Goal: Book appointment/travel/reservation

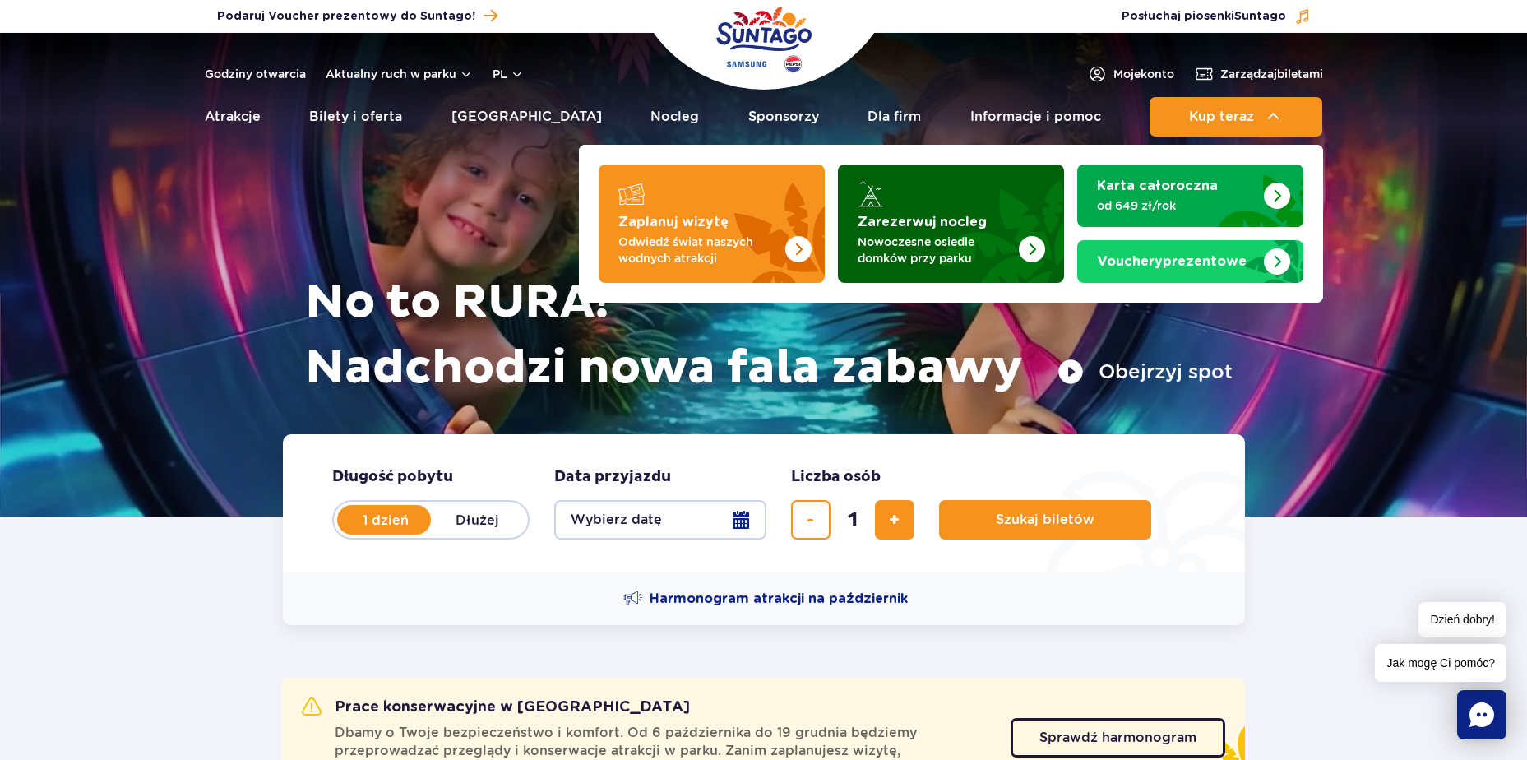
click at [869, 226] on strong "Zarezerwuj nocleg" at bounding box center [922, 221] width 129 height 13
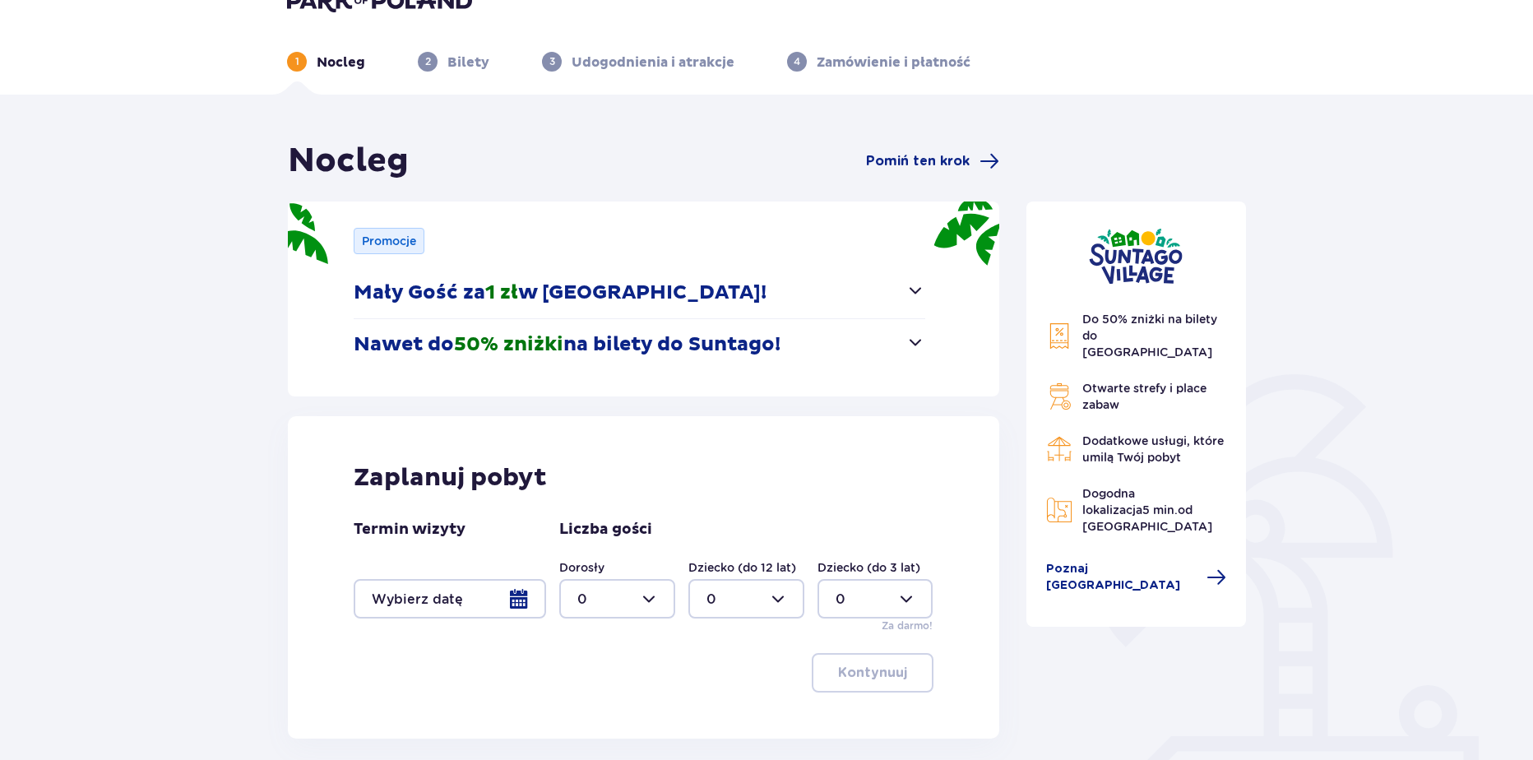
scroll to position [43, 0]
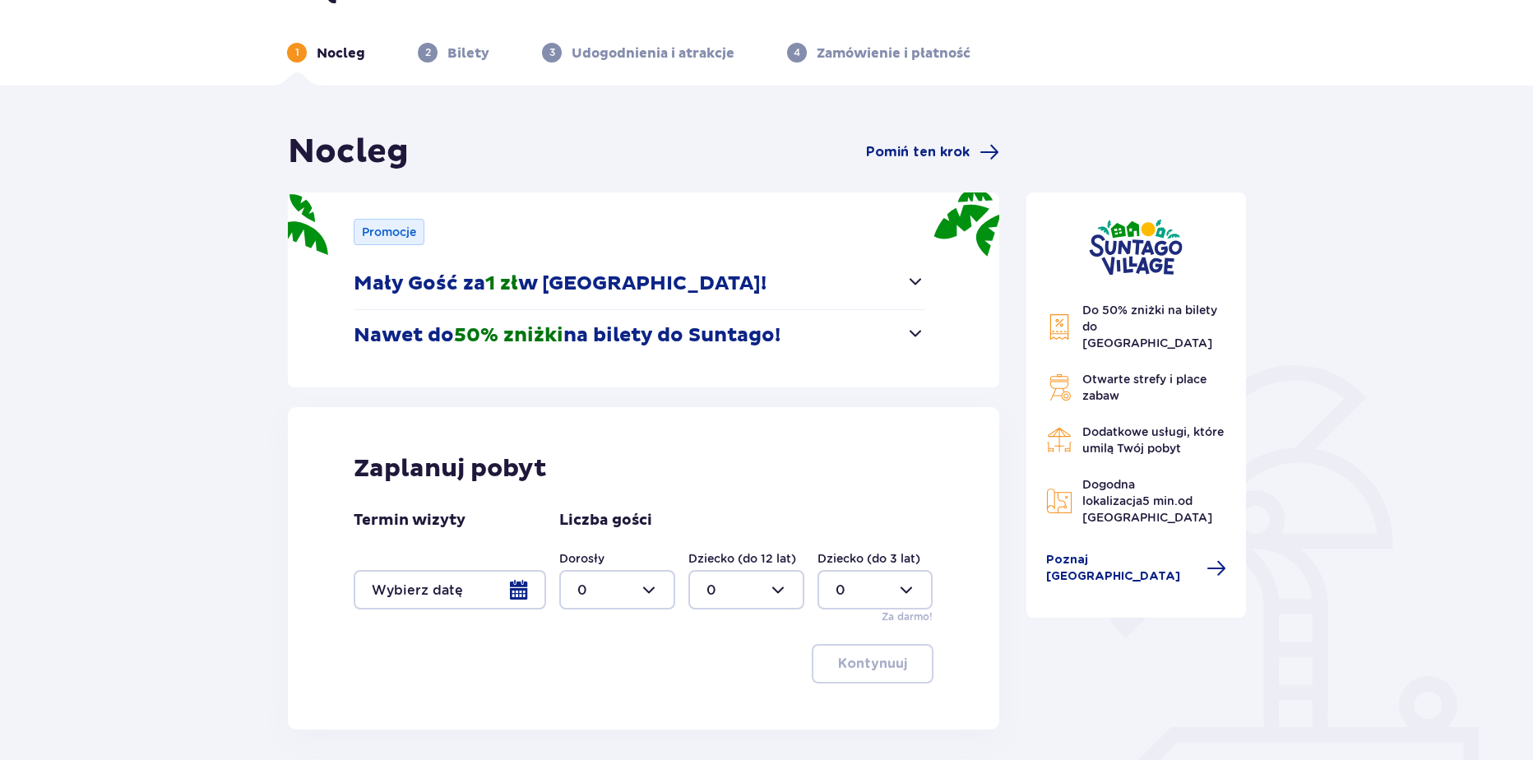
click at [499, 616] on div "Termin wizyty Liczba gości Dorosły 0 Dziecko (do 12 lat) 0 Dziecko (do 3 lat) 0…" at bounding box center [644, 568] width 580 height 114
click at [502, 604] on div at bounding box center [450, 589] width 192 height 39
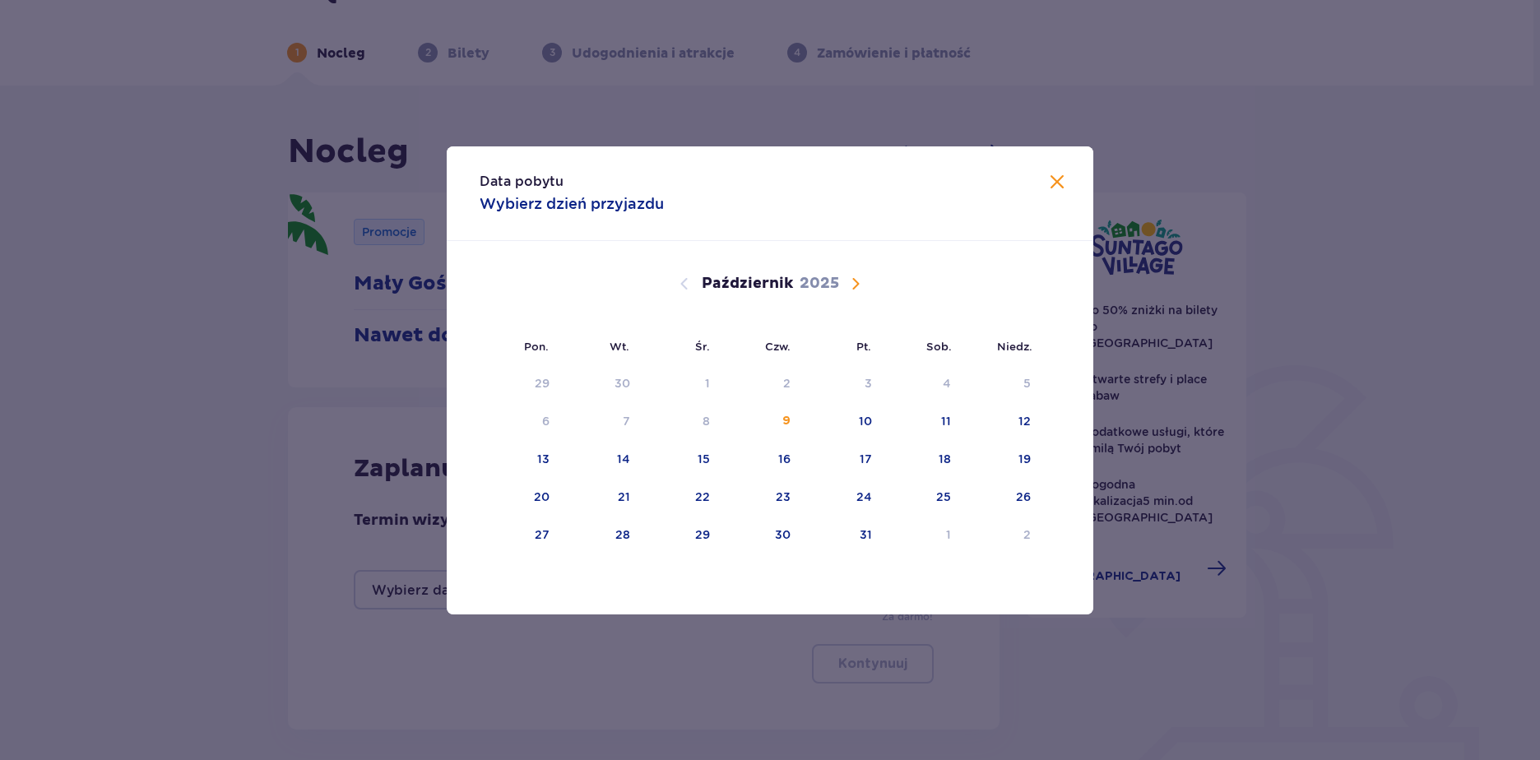
click at [850, 280] on span "Następny miesiąc" at bounding box center [856, 284] width 20 height 20
click at [1003, 462] on div "21" at bounding box center [1002, 460] width 80 height 36
click at [572, 495] on div "23" at bounding box center [599, 498] width 81 height 36
type input "[DATE] - [DATE]"
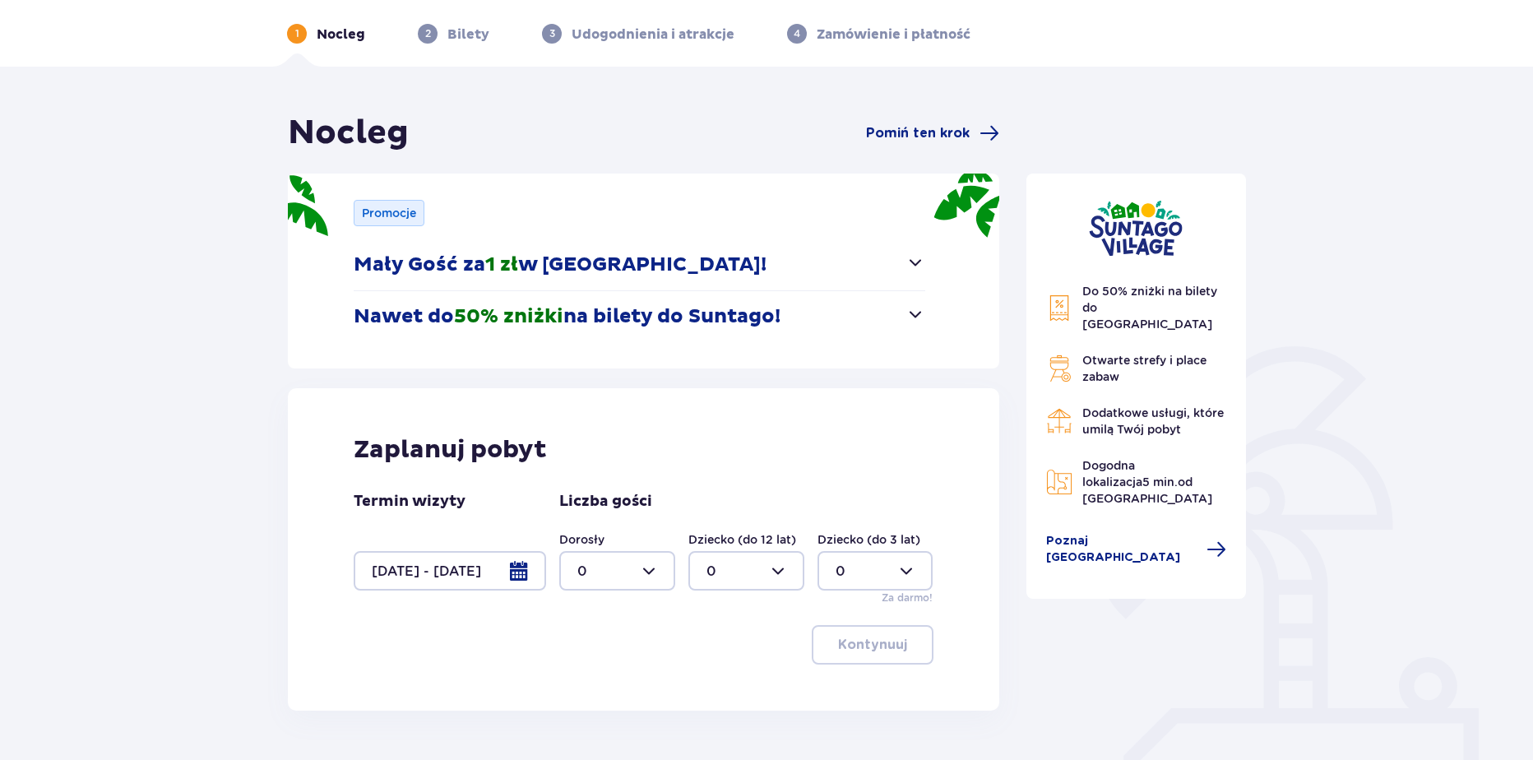
scroll to position [63, 0]
click at [609, 570] on div at bounding box center [617, 569] width 116 height 39
click at [603, 475] on div "2" at bounding box center [617, 479] width 80 height 18
type input "2"
click at [865, 664] on div "Zaplanuj pobyt Termin wizyty 21.12.25 - 23.12.25 Liczba gości Dorosły 2 Dziecko…" at bounding box center [643, 548] width 711 height 322
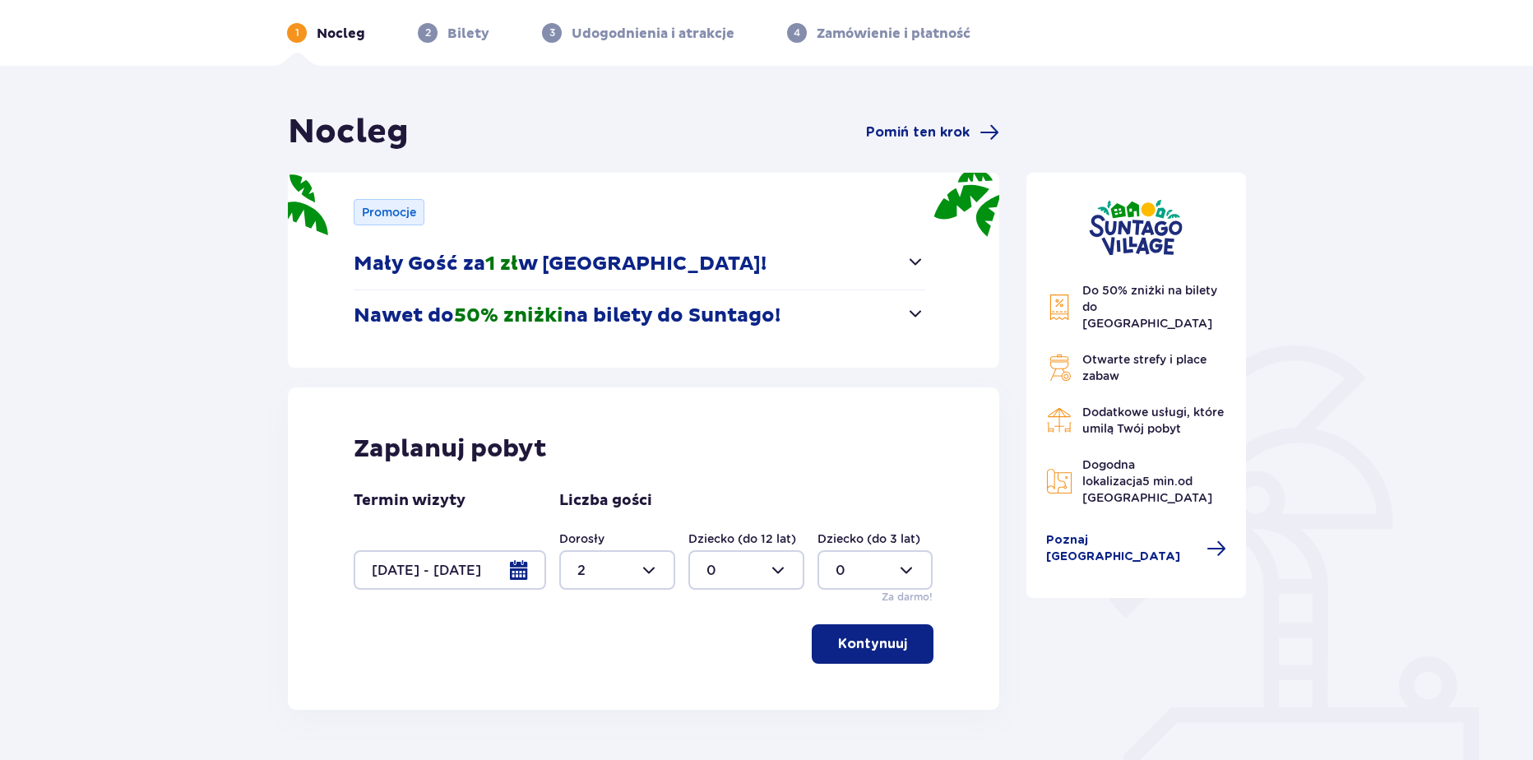
click at [915, 627] on button "Kontynuuj" at bounding box center [873, 643] width 122 height 39
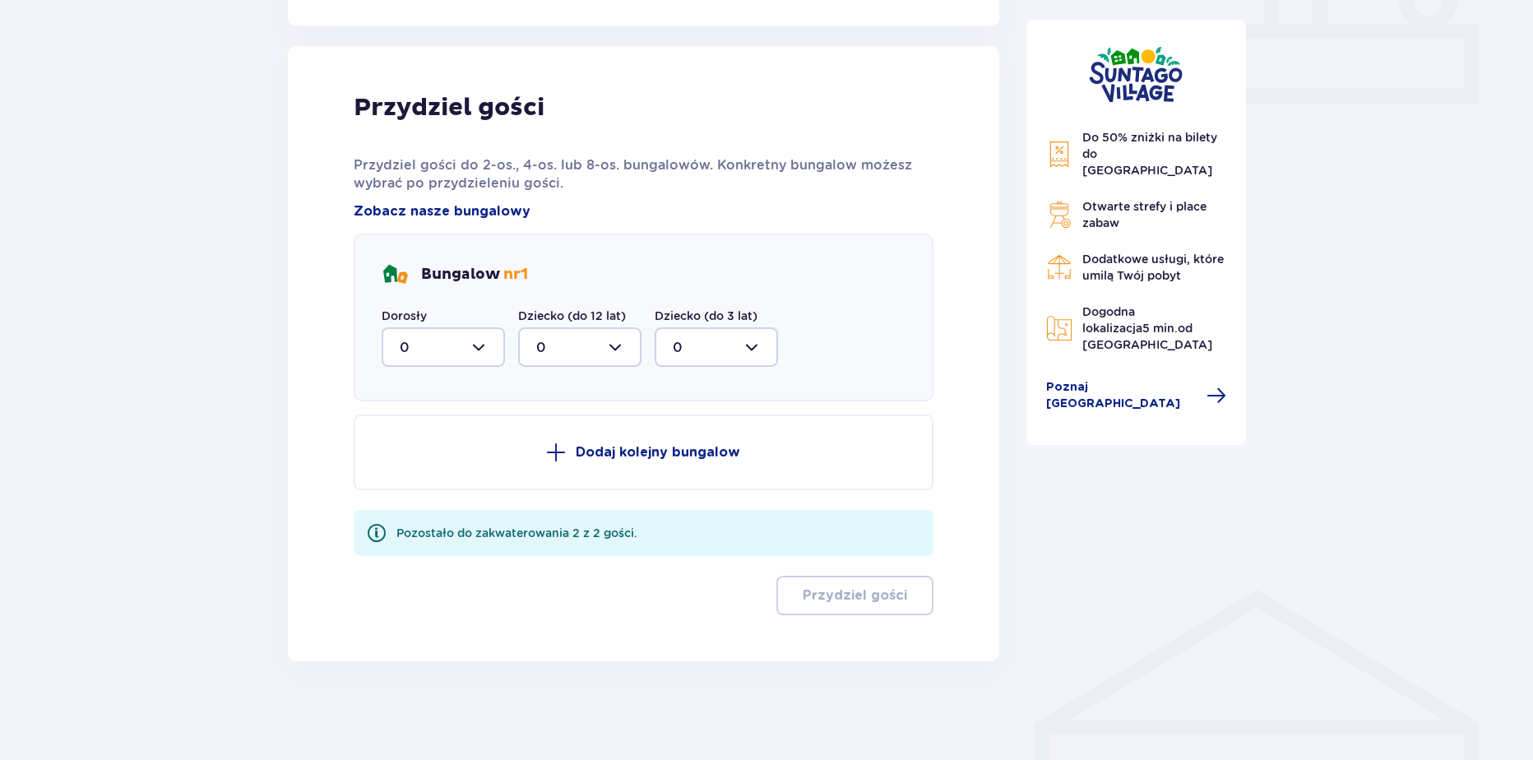
click at [427, 347] on div at bounding box center [443, 346] width 123 height 39
drag, startPoint x: 425, startPoint y: 359, endPoint x: 433, endPoint y: 478, distance: 119.5
click at [421, 470] on div "2" at bounding box center [443, 466] width 87 height 18
type input "2"
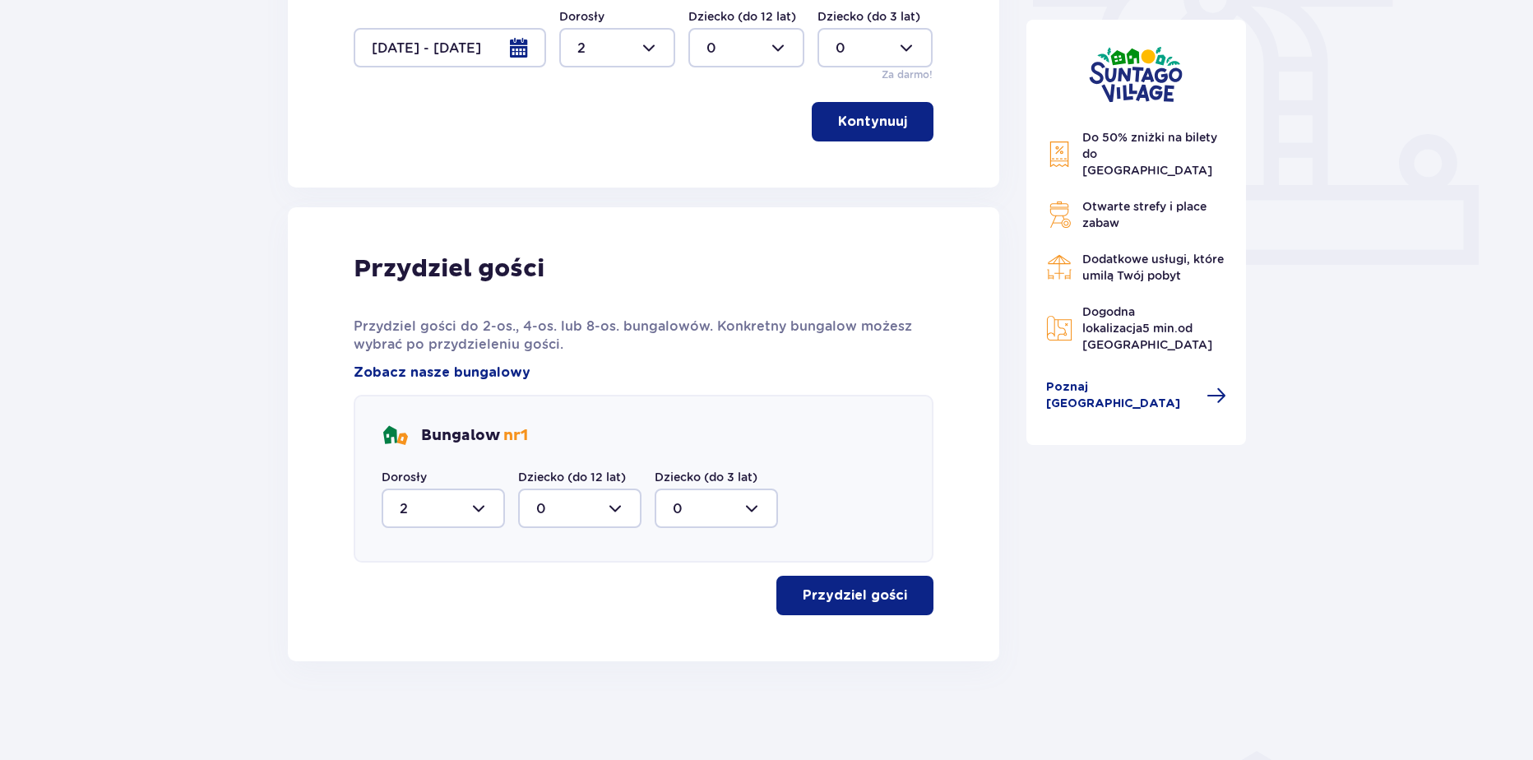
scroll to position [585, 0]
click at [847, 614] on button "Przydziel gości" at bounding box center [854, 595] width 157 height 39
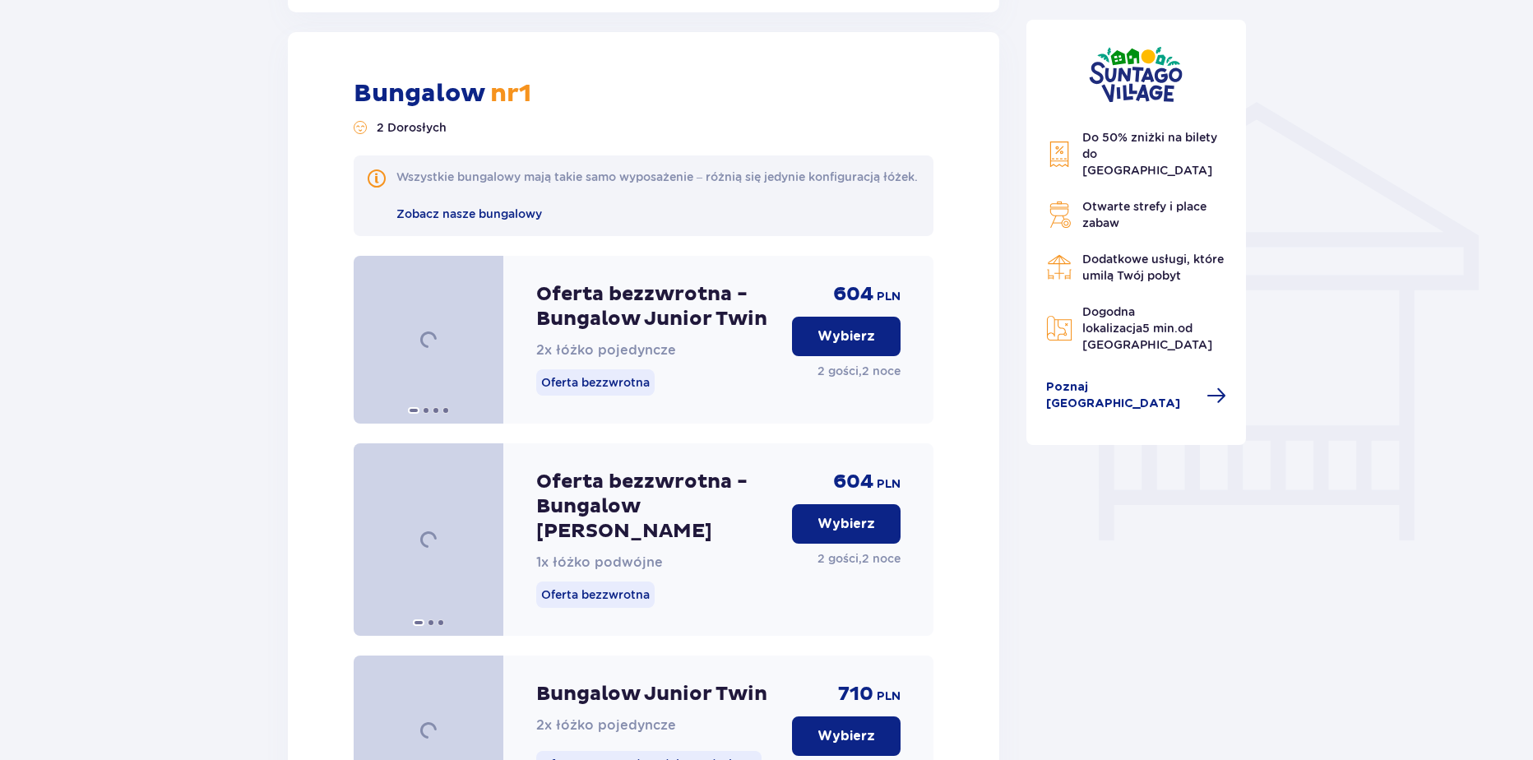
scroll to position [1246, 0]
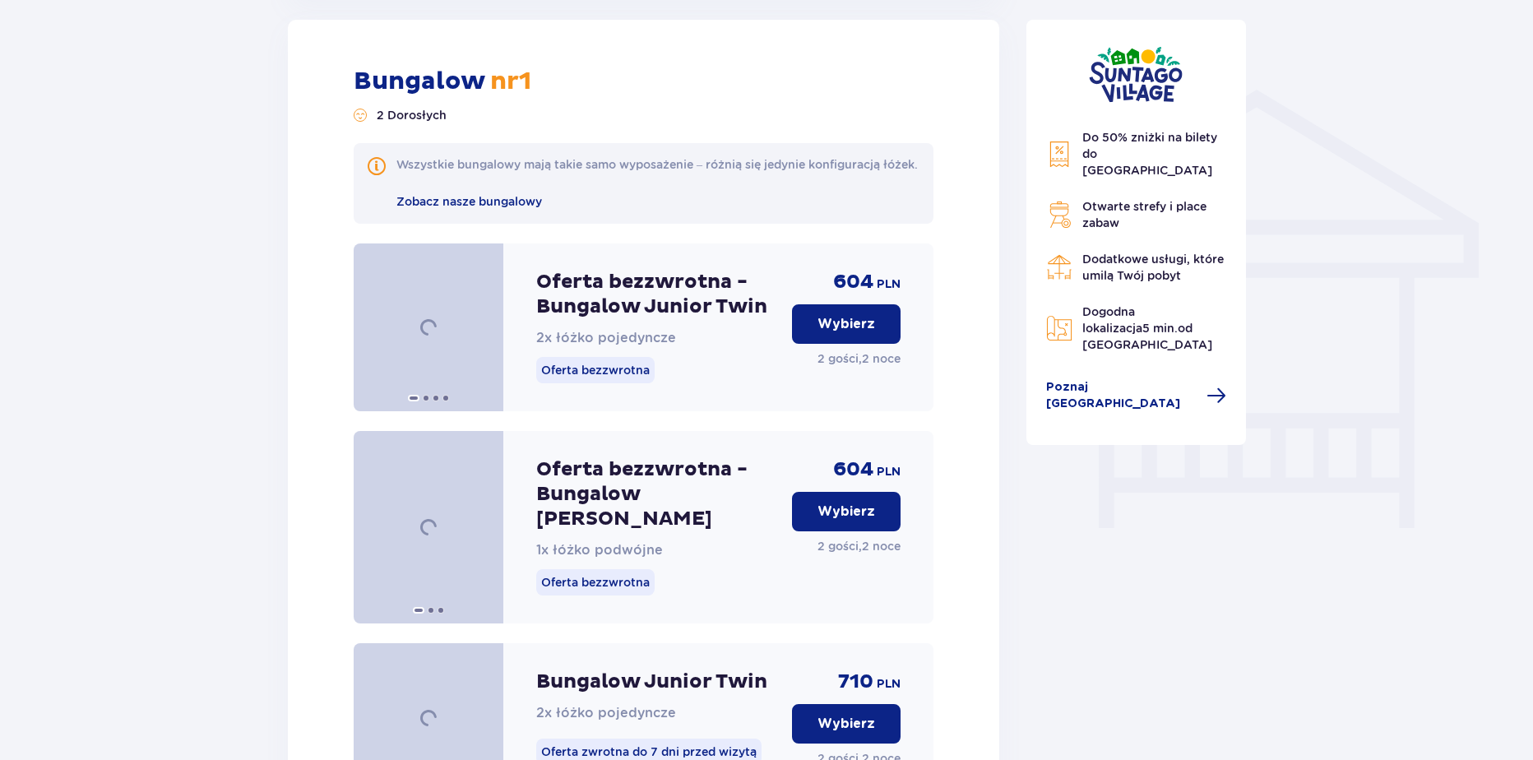
drag, startPoint x: 1530, startPoint y: 223, endPoint x: 1534, endPoint y: 241, distance: 18.6
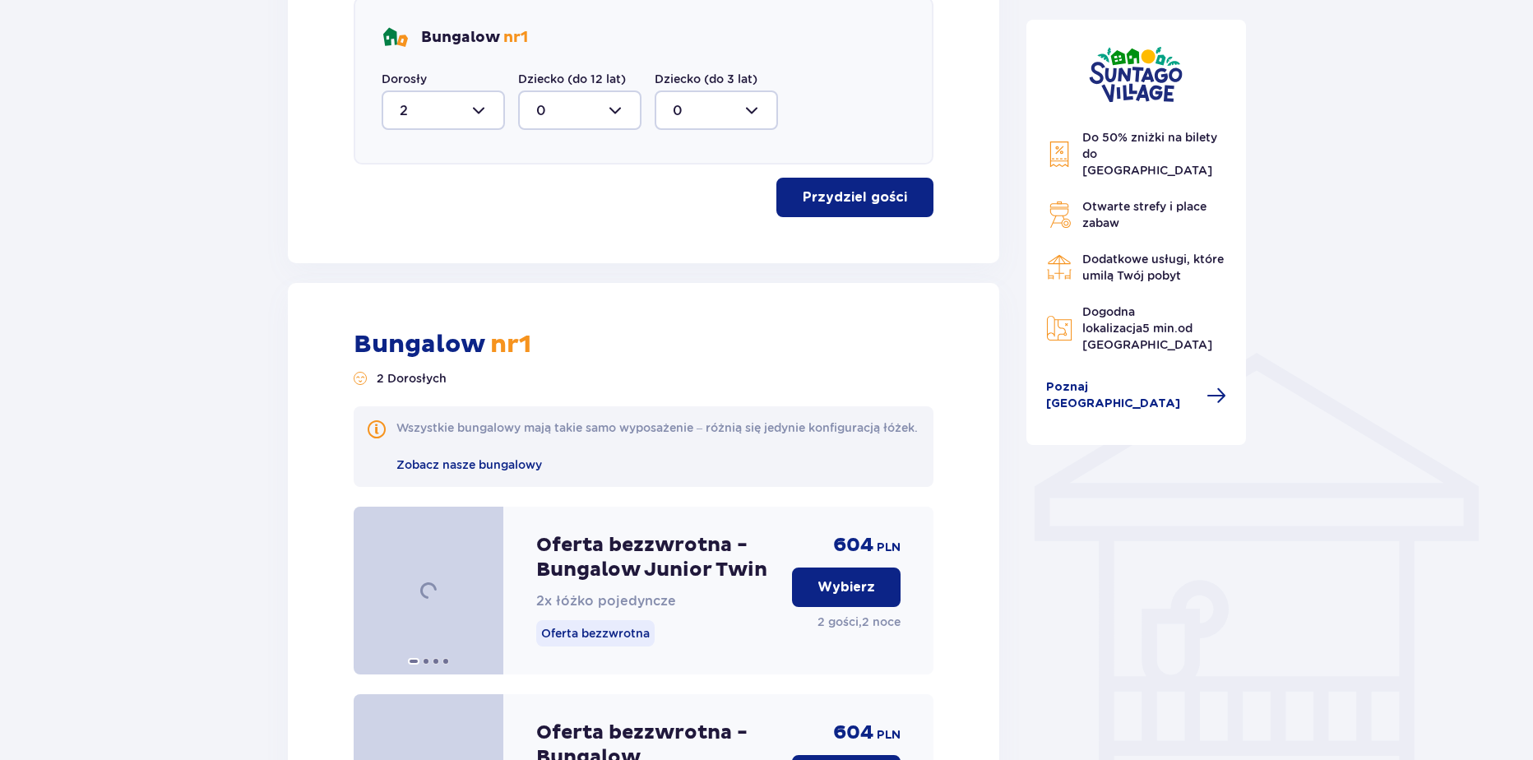
scroll to position [952, 0]
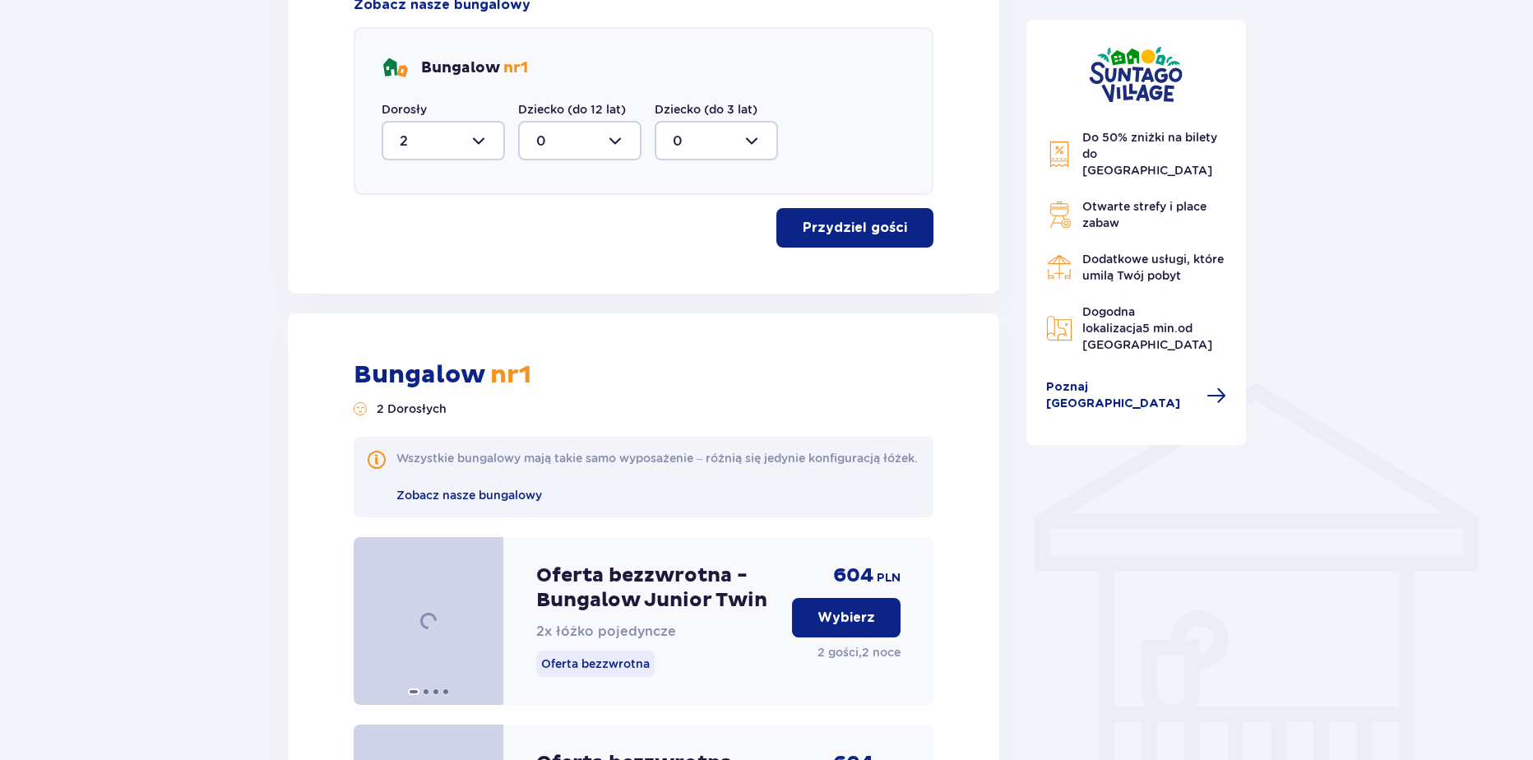
drag, startPoint x: 1531, startPoint y: 171, endPoint x: 1536, endPoint y: 132, distance: 38.9
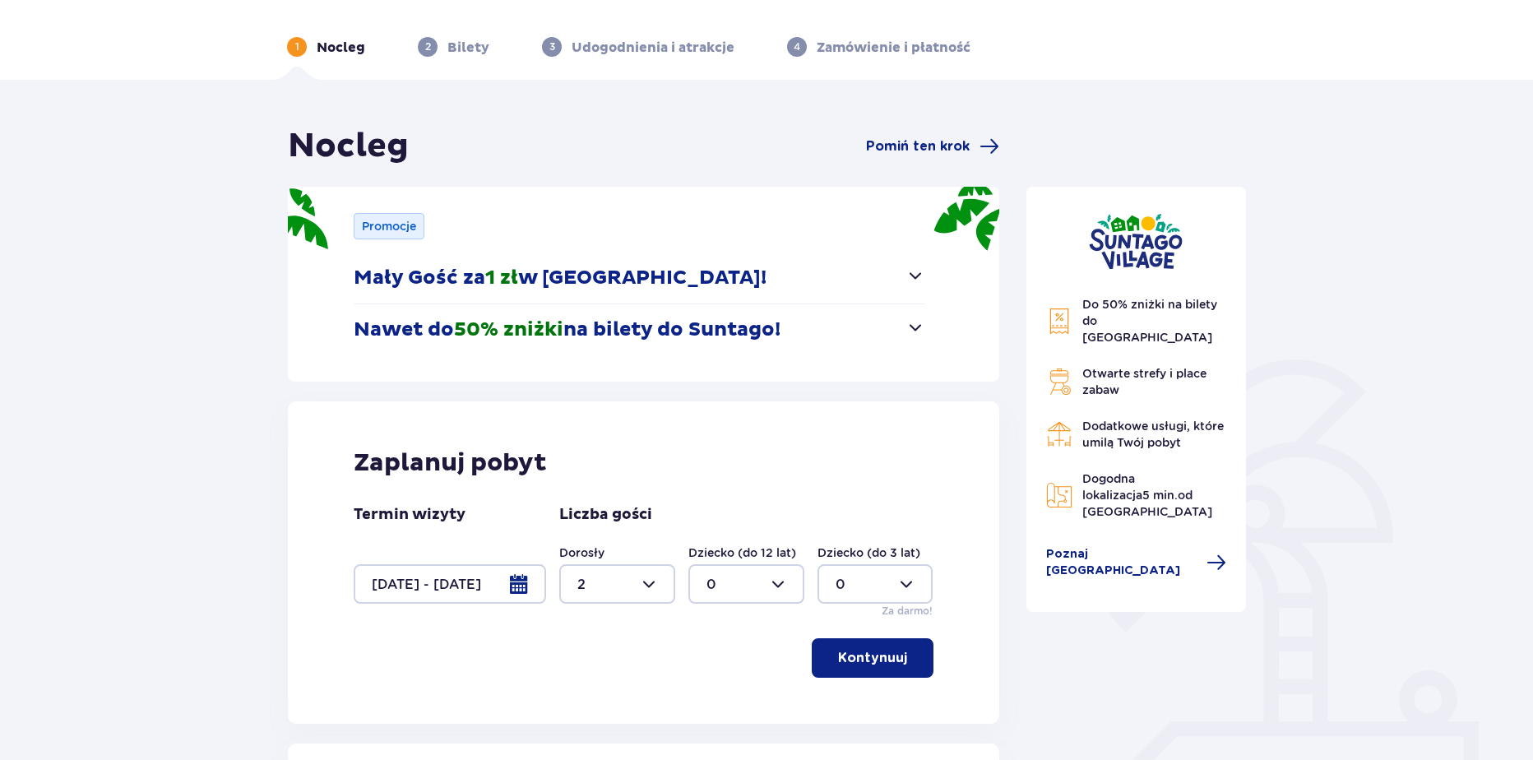
scroll to position [0, 0]
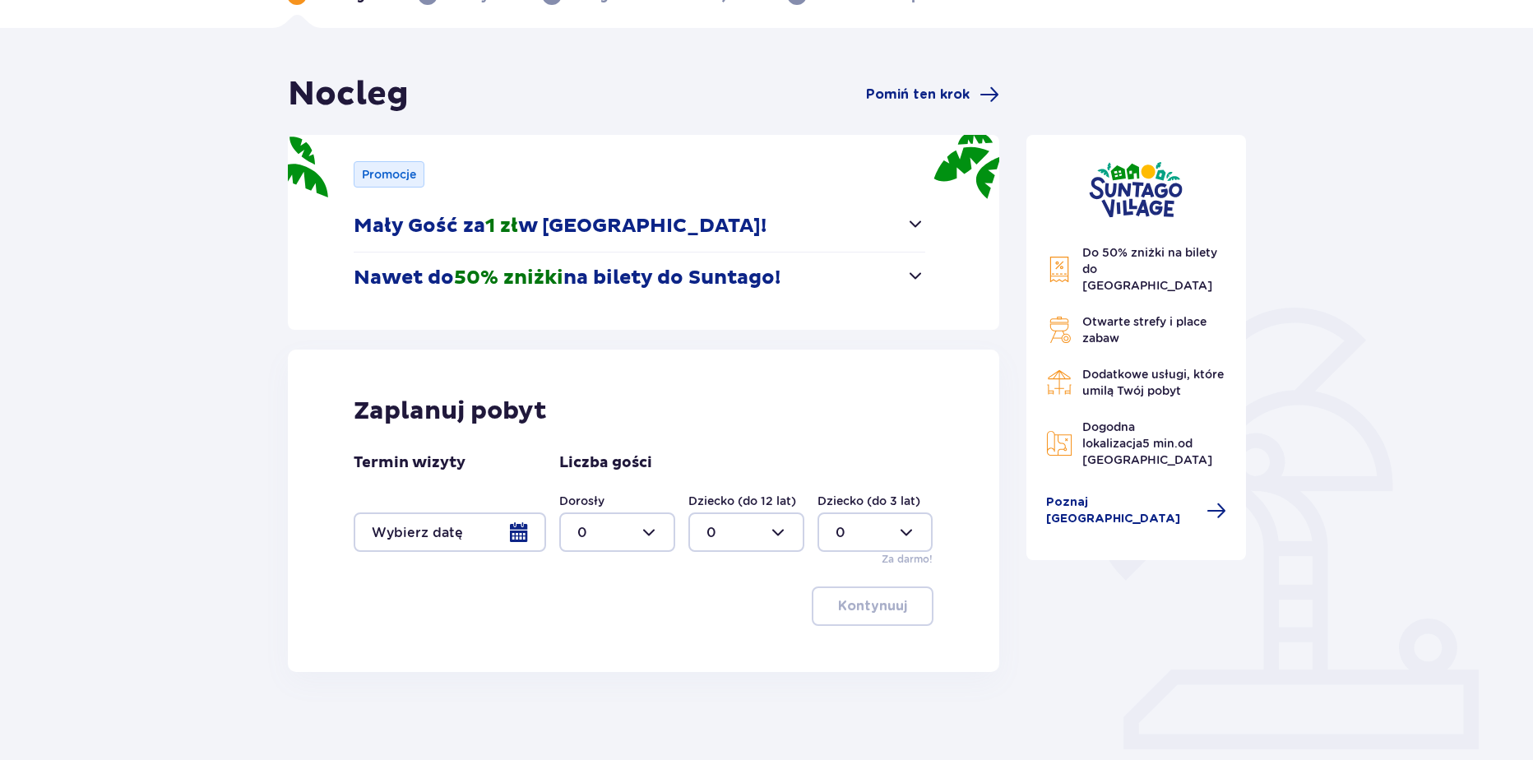
scroll to position [101, 0]
click at [521, 540] on div at bounding box center [450, 531] width 192 height 39
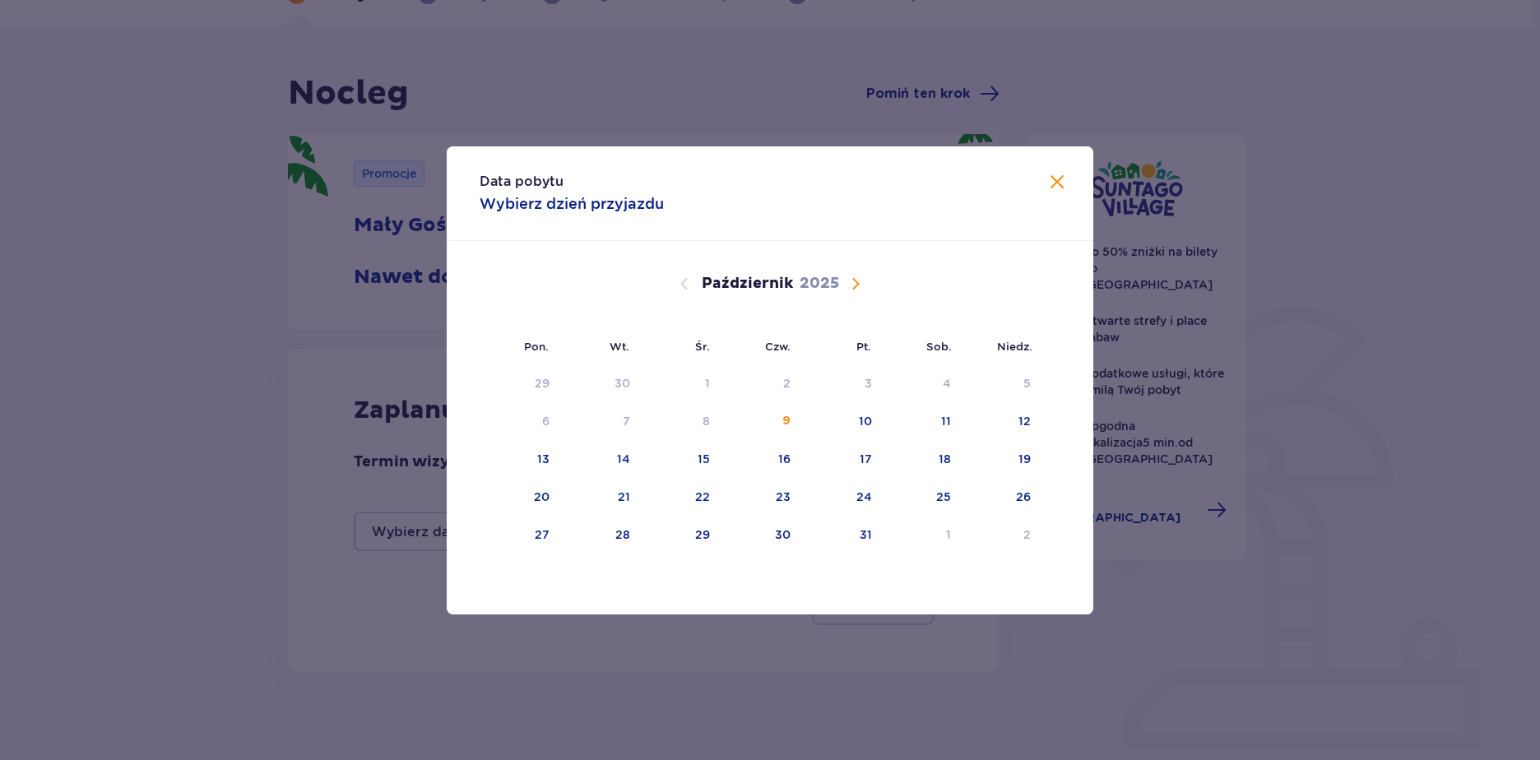
click at [841, 286] on div "Październik 2025" at bounding box center [770, 284] width 544 height 20
click at [852, 285] on span "Następny miesiąc" at bounding box center [856, 284] width 20 height 20
click at [1007, 453] on div "21" at bounding box center [1002, 460] width 80 height 36
click at [599, 495] on div "23" at bounding box center [599, 498] width 81 height 36
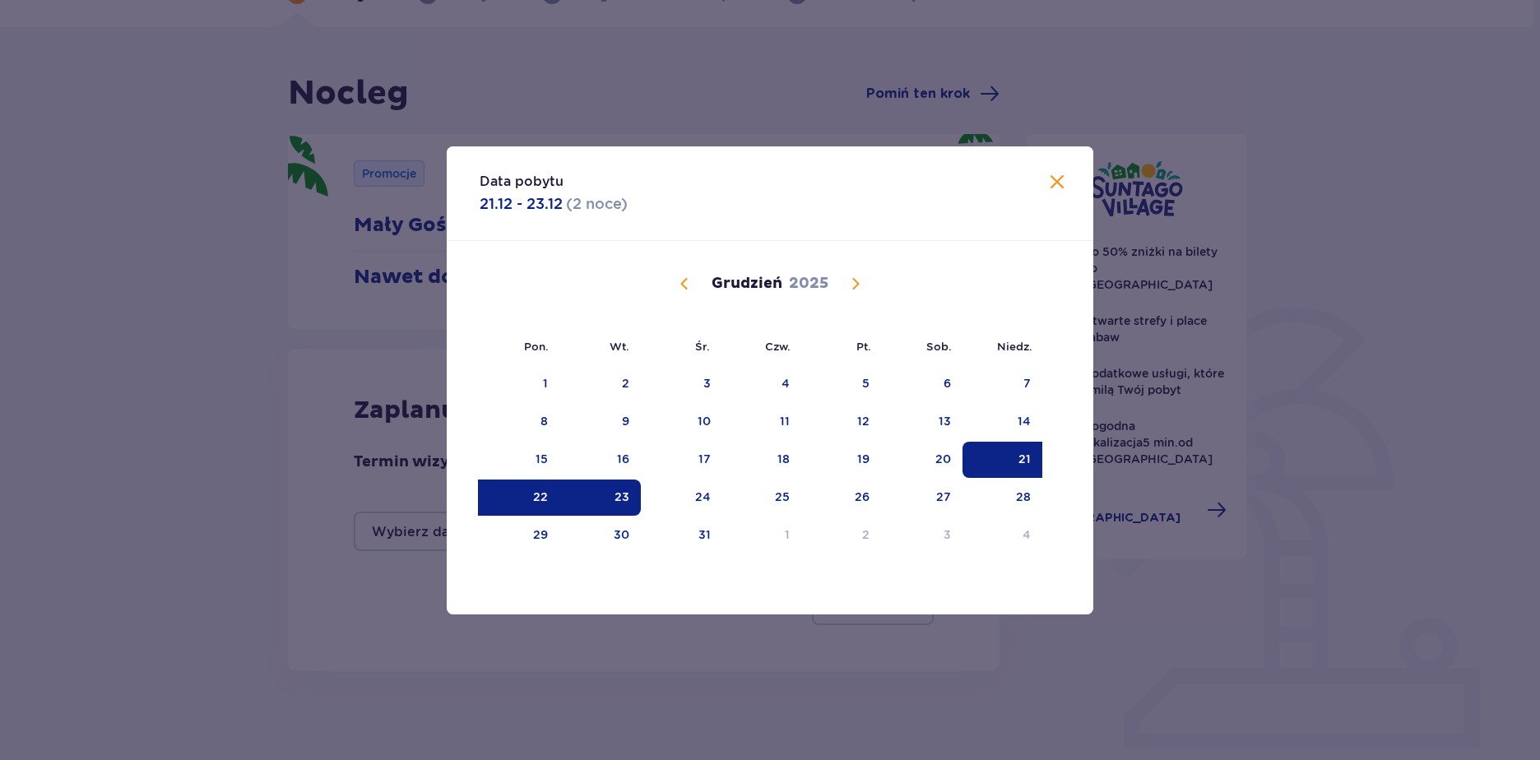
type input "21.12.25 - 23.12.25"
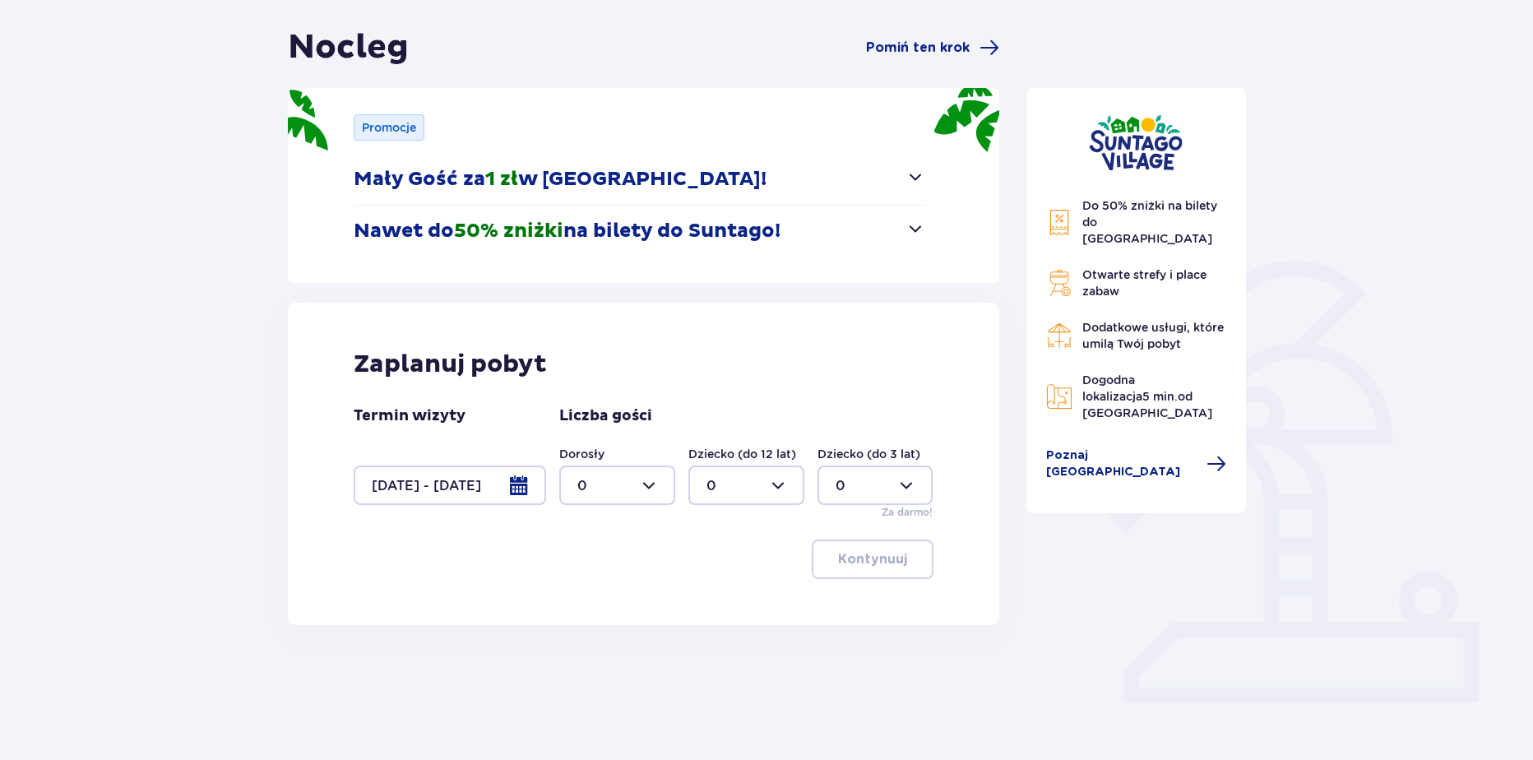
scroll to position [149, 0]
click at [614, 486] on div at bounding box center [617, 483] width 116 height 39
click at [600, 598] on div "2" at bounding box center [617, 603] width 80 height 18
type input "2"
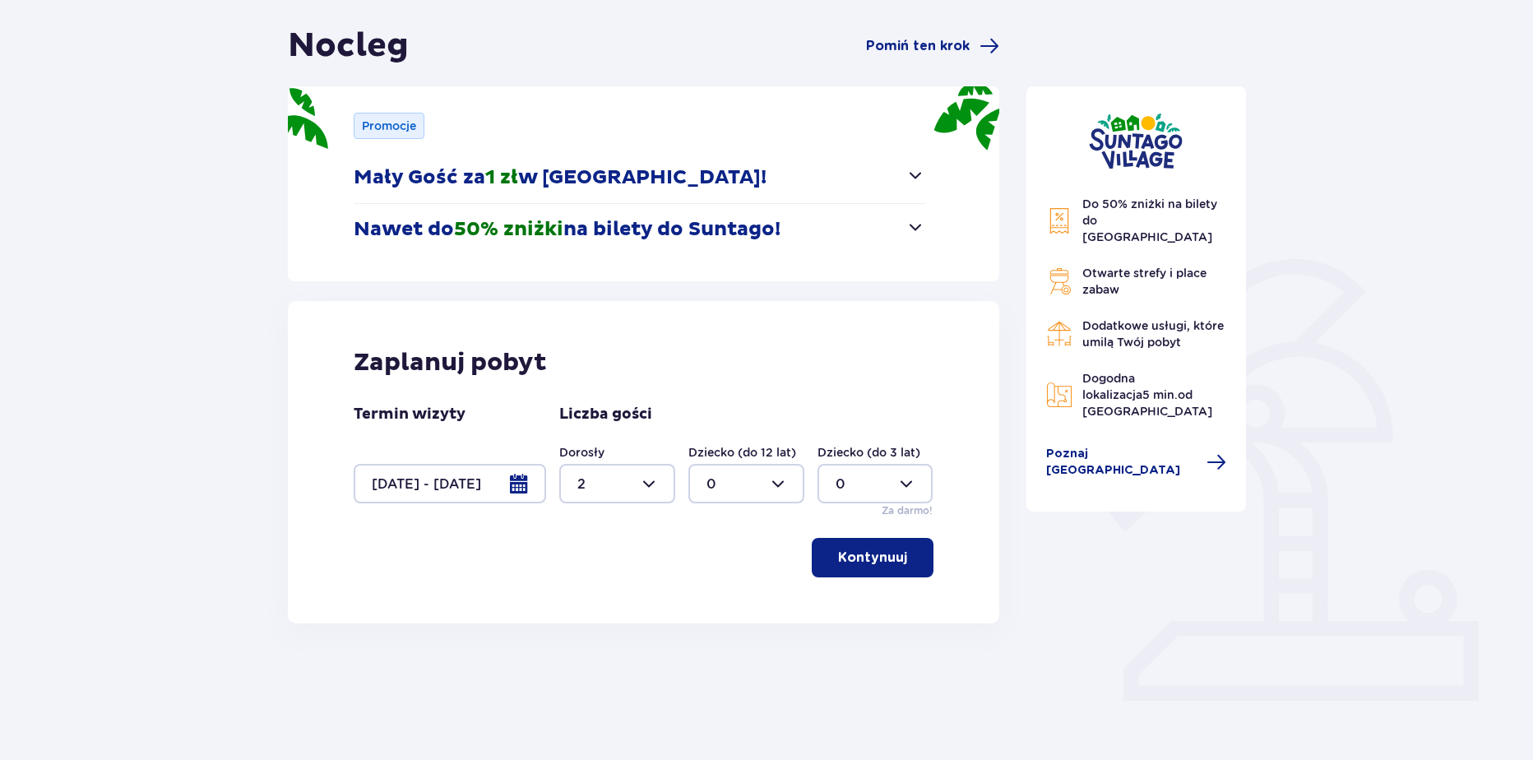
click at [886, 565] on p "Kontynuuj" at bounding box center [872, 558] width 69 height 18
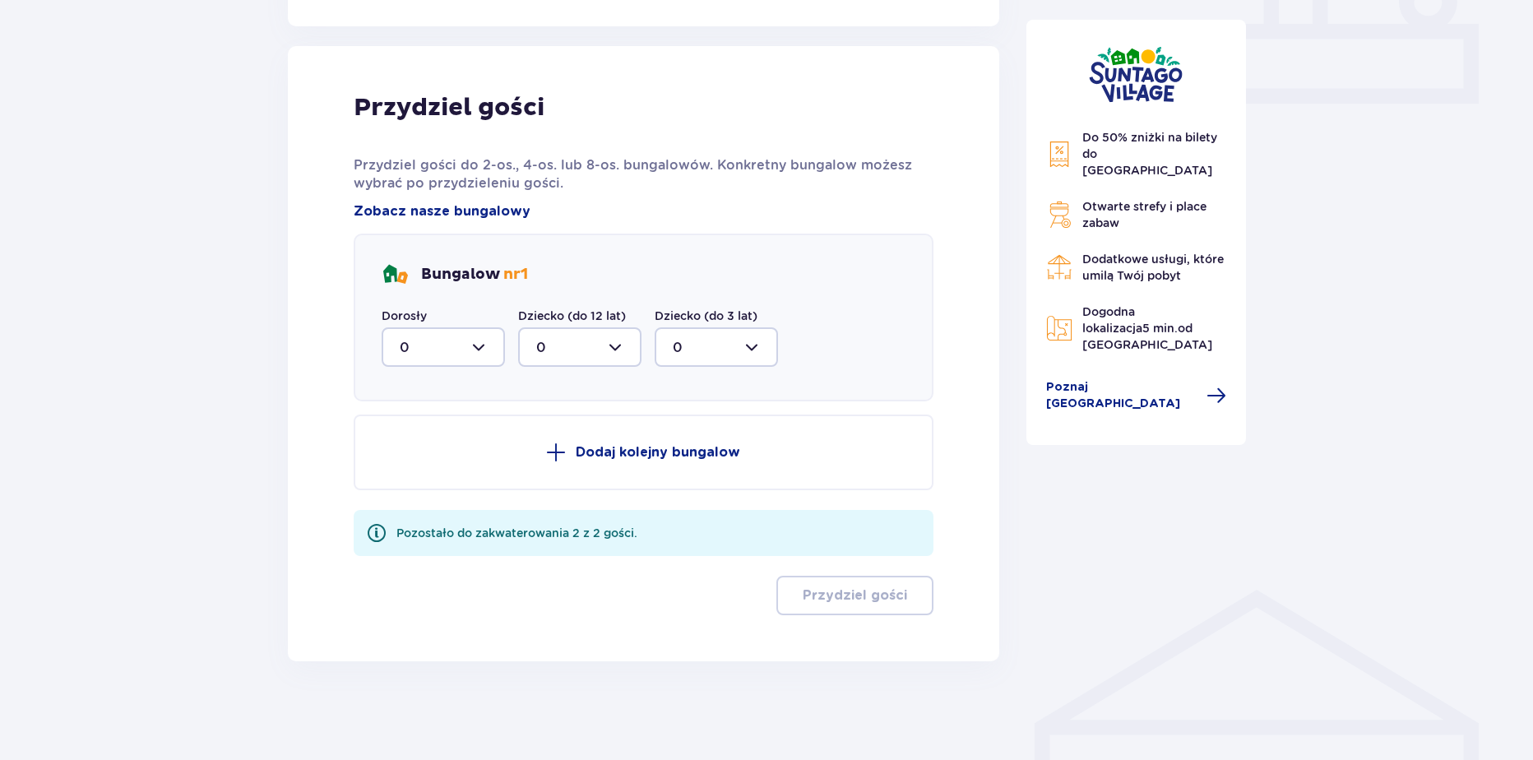
click at [440, 340] on div at bounding box center [443, 346] width 123 height 39
click at [419, 461] on div "2" at bounding box center [443, 466] width 87 height 18
type input "2"
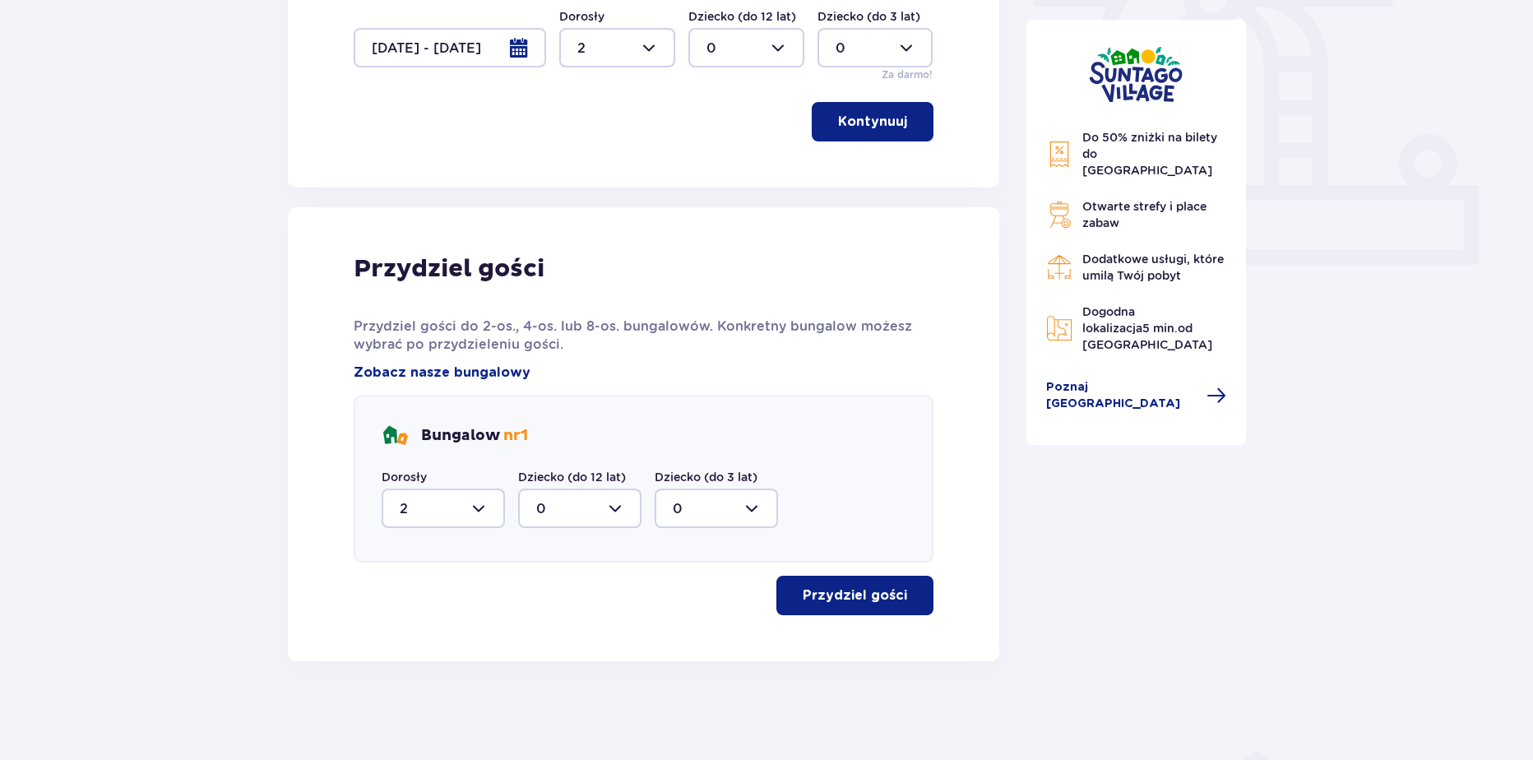
click at [802, 583] on button "Przydziel gości" at bounding box center [854, 595] width 157 height 39
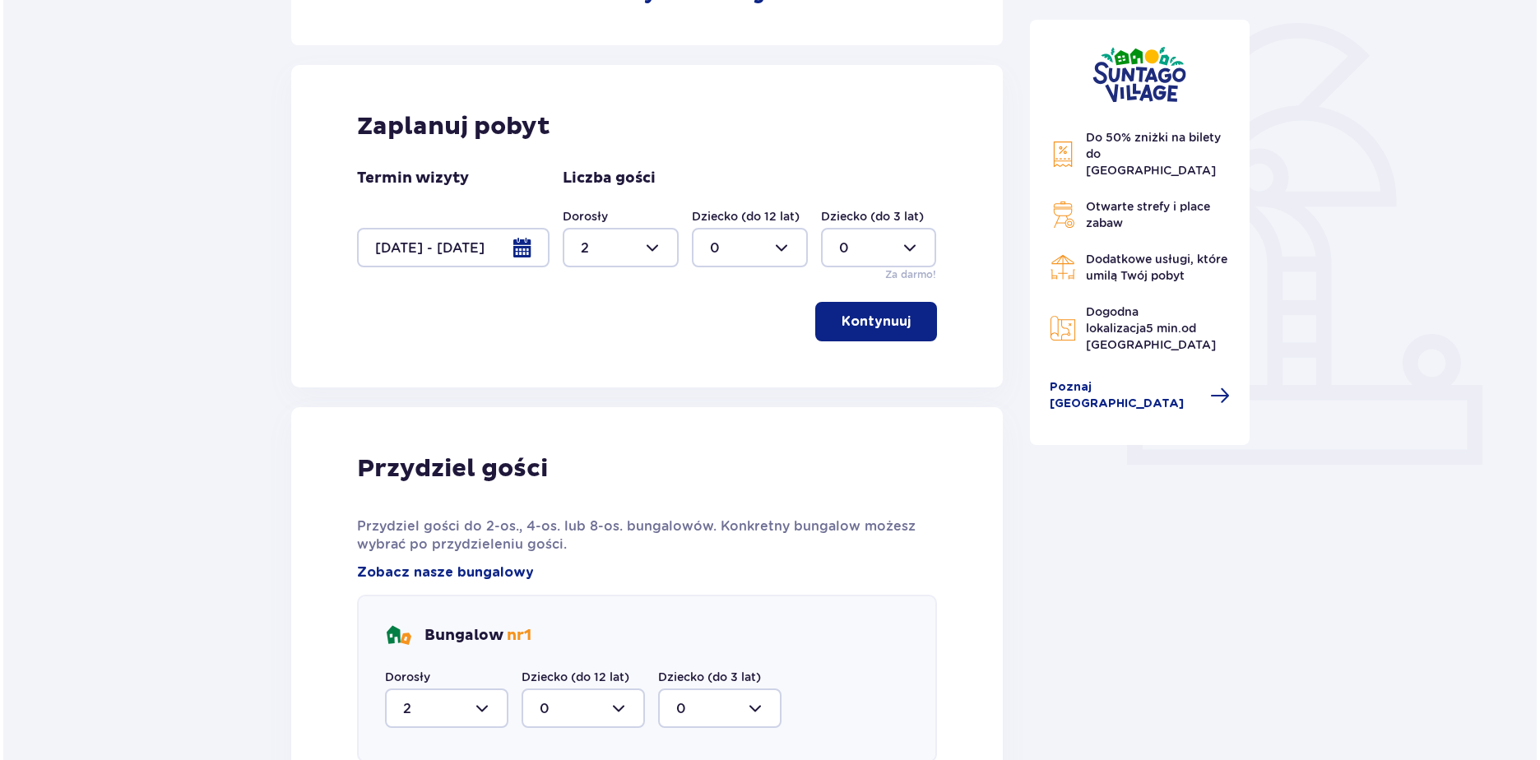
scroll to position [348, 0]
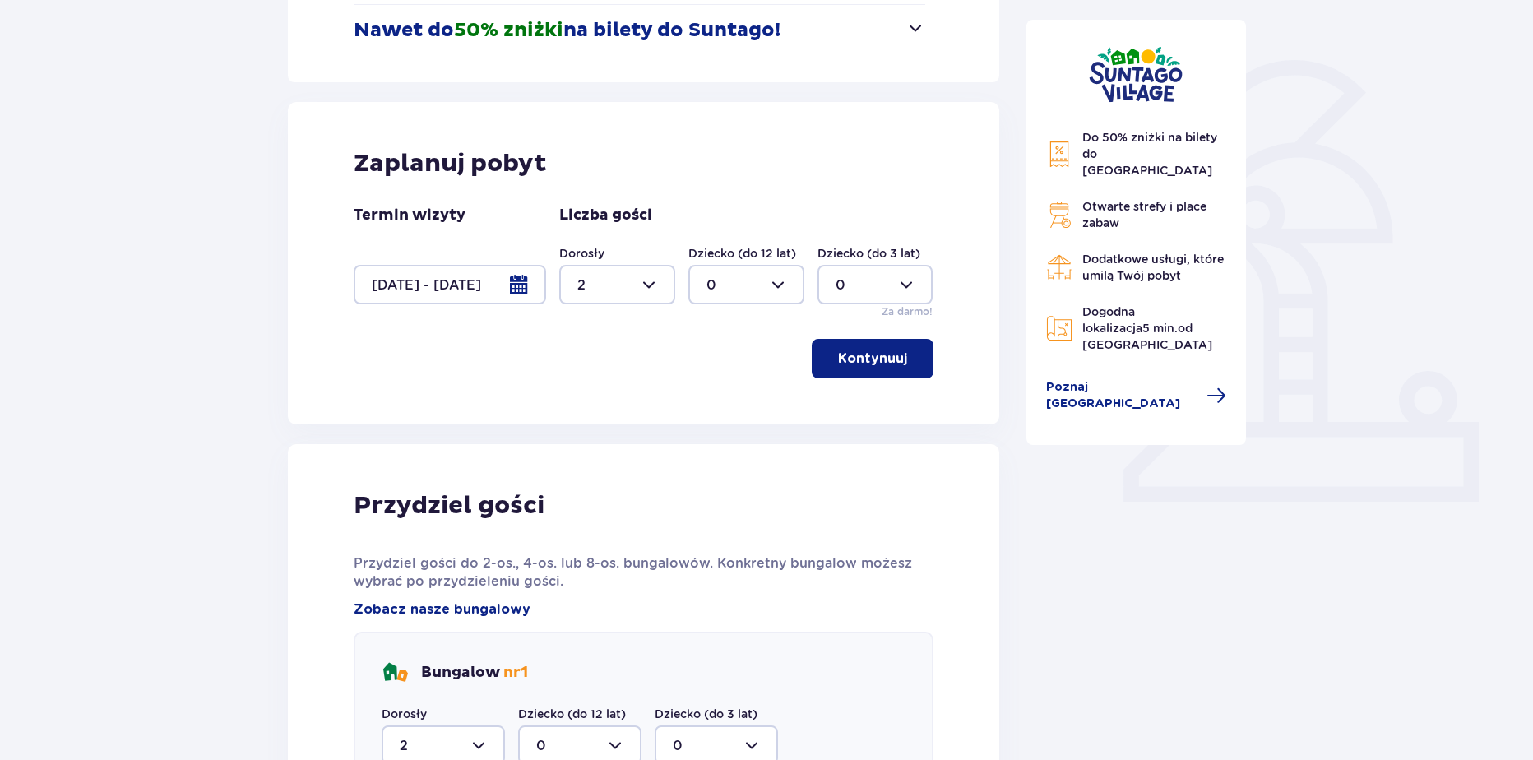
click at [500, 282] on div at bounding box center [450, 284] width 192 height 39
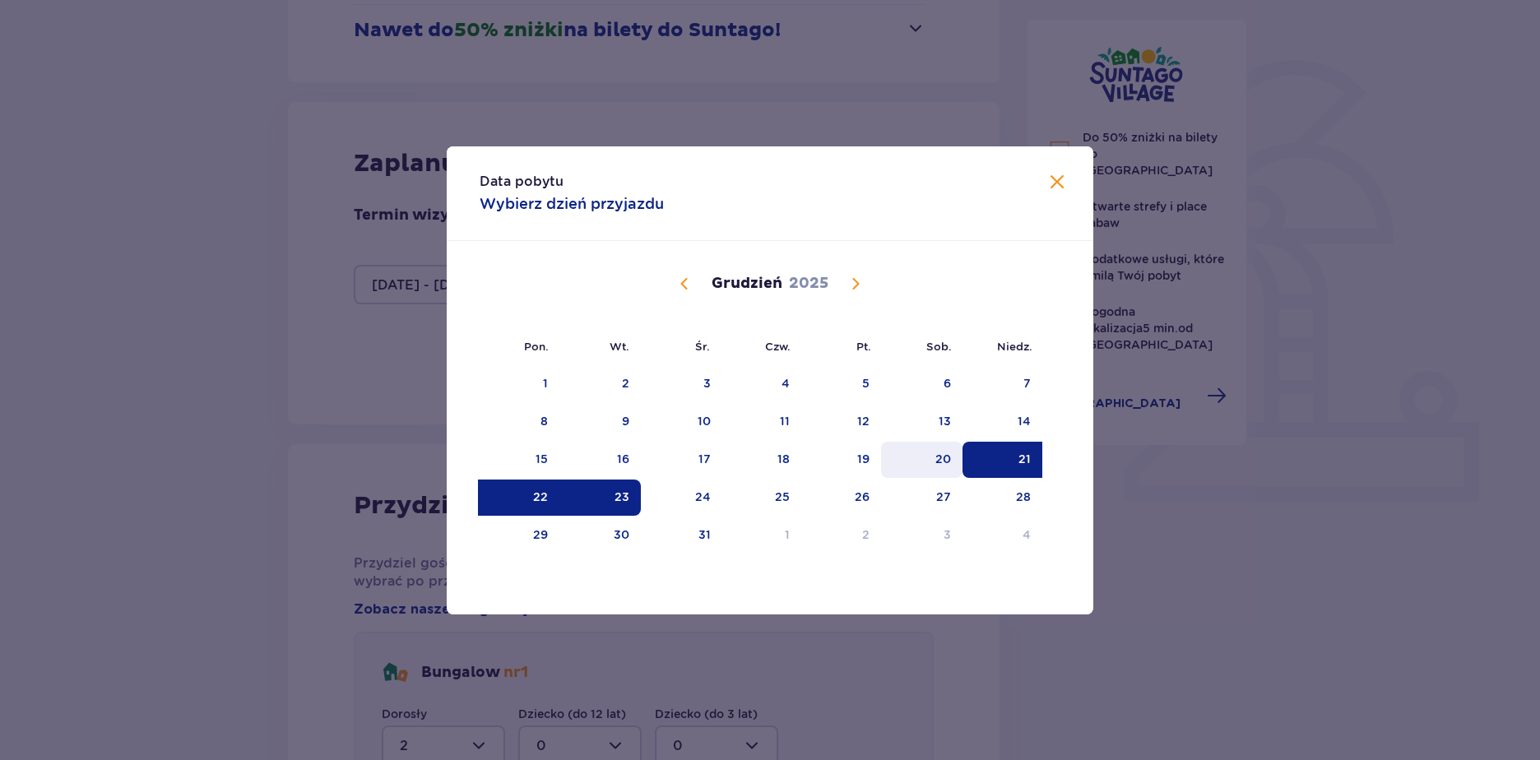
click at [926, 463] on div "20" at bounding box center [921, 460] width 81 height 36
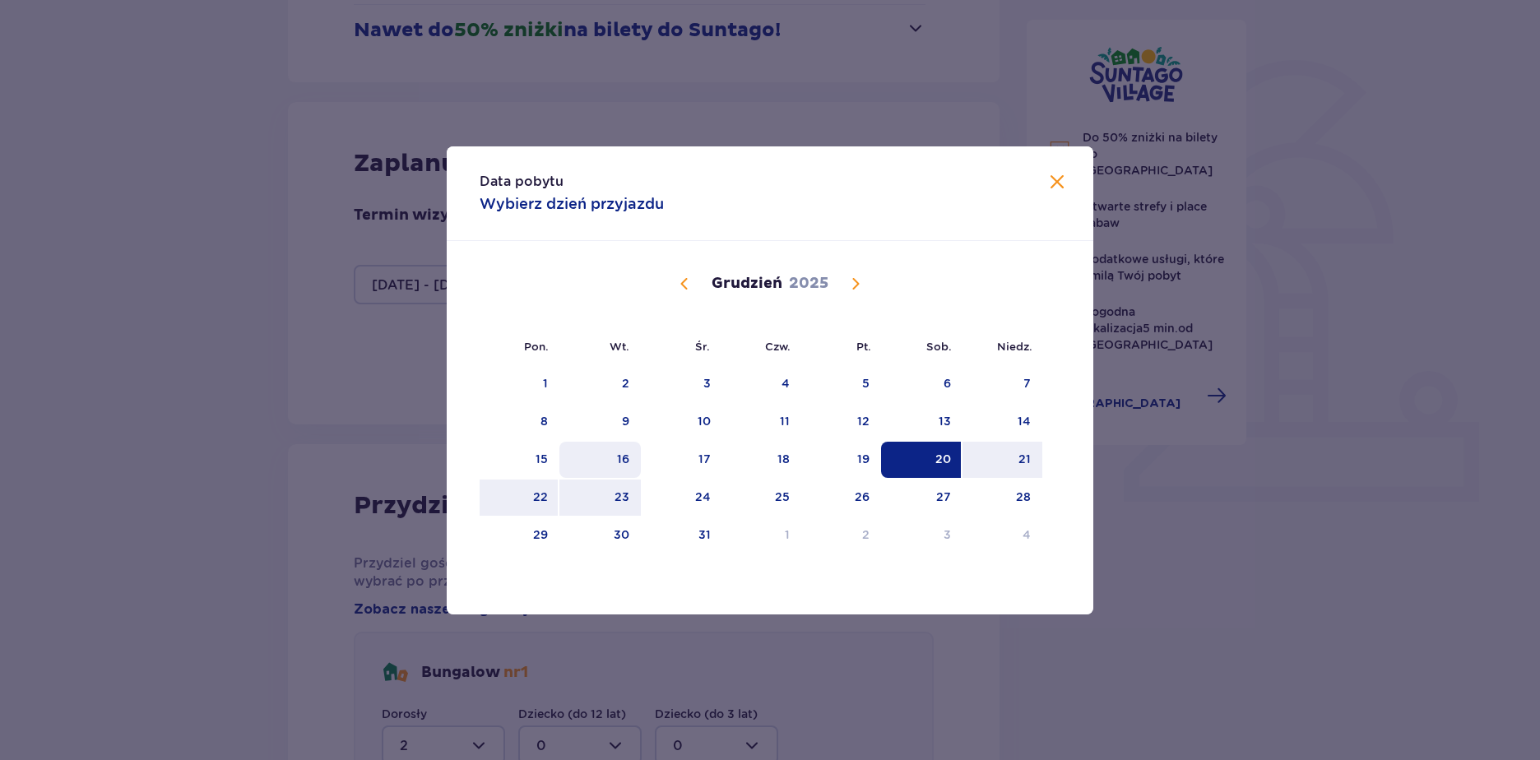
click at [595, 492] on div "23" at bounding box center [599, 498] width 81 height 36
type input "20.12.25 - 23.12.25"
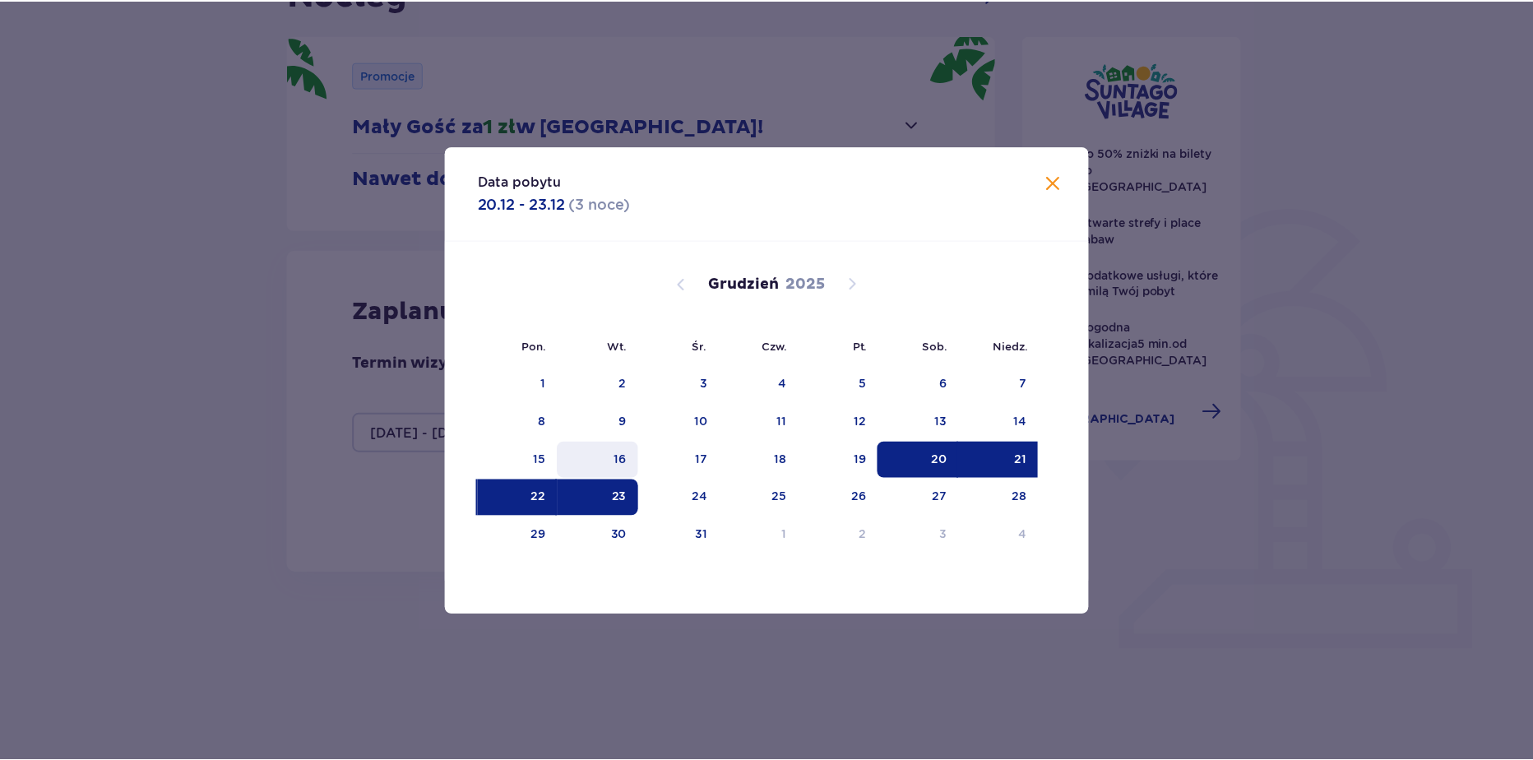
scroll to position [154, 0]
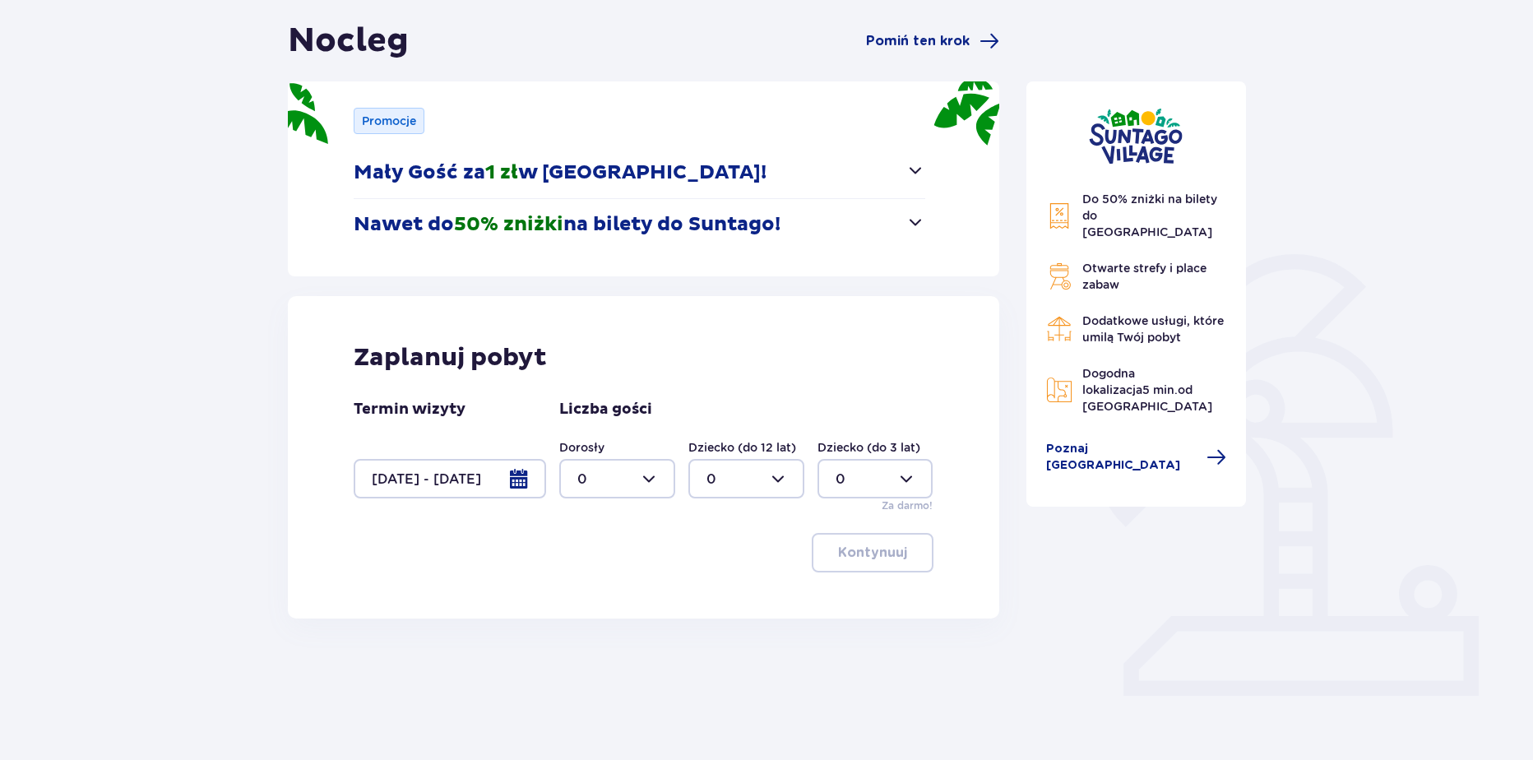
click at [623, 469] on div at bounding box center [617, 478] width 116 height 39
click at [586, 602] on div "2" at bounding box center [617, 598] width 80 height 18
type input "2"
click at [846, 556] on p "Kontynuuj" at bounding box center [872, 553] width 69 height 18
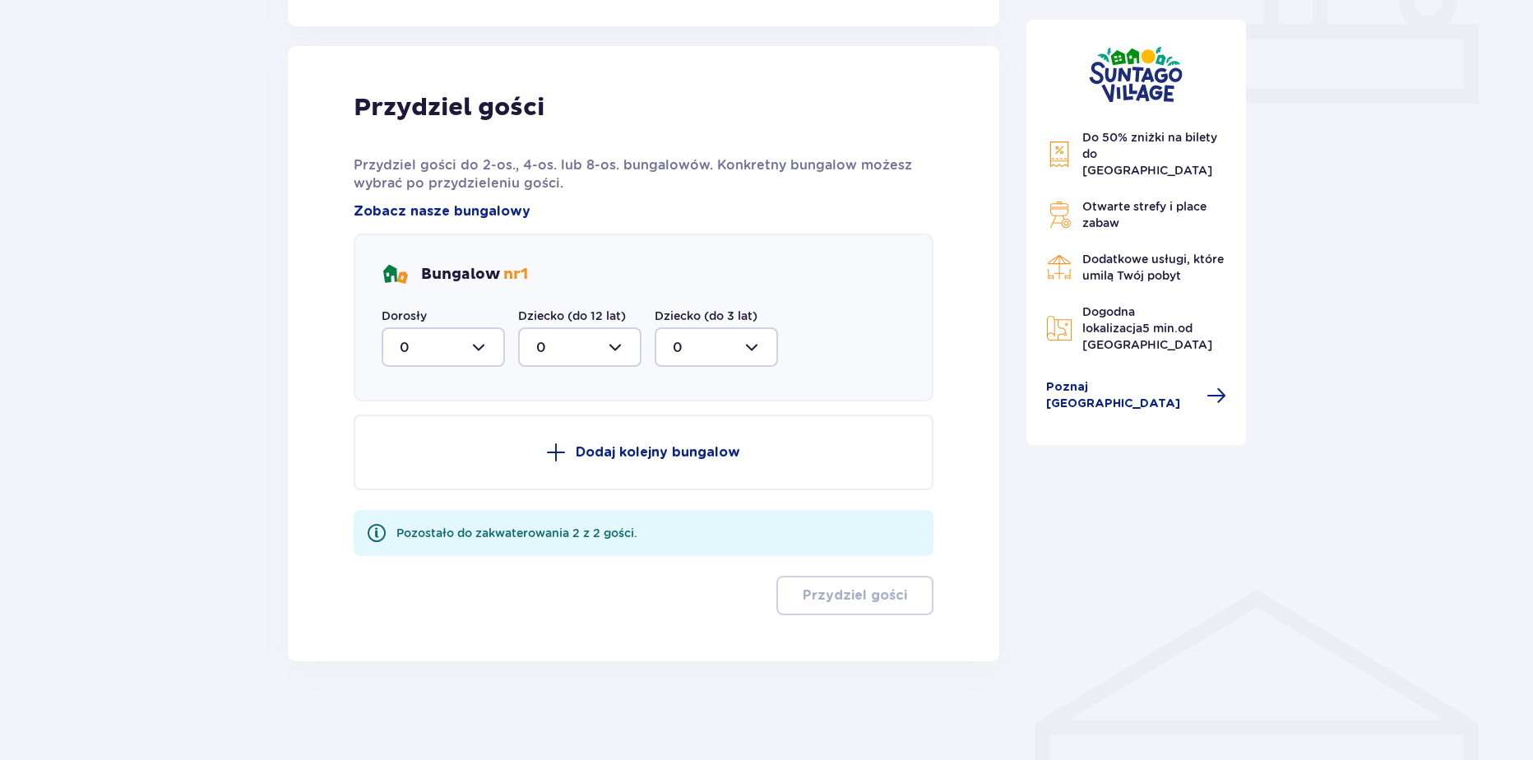
click at [442, 390] on div "Bungalow nr 1 Dorosły 0 Dziecko (do 12 lat) 0 Dziecko (do 3 lat) 0" at bounding box center [644, 318] width 580 height 168
click at [445, 365] on div at bounding box center [443, 346] width 123 height 39
click at [424, 480] on span "2" at bounding box center [443, 466] width 120 height 35
type input "2"
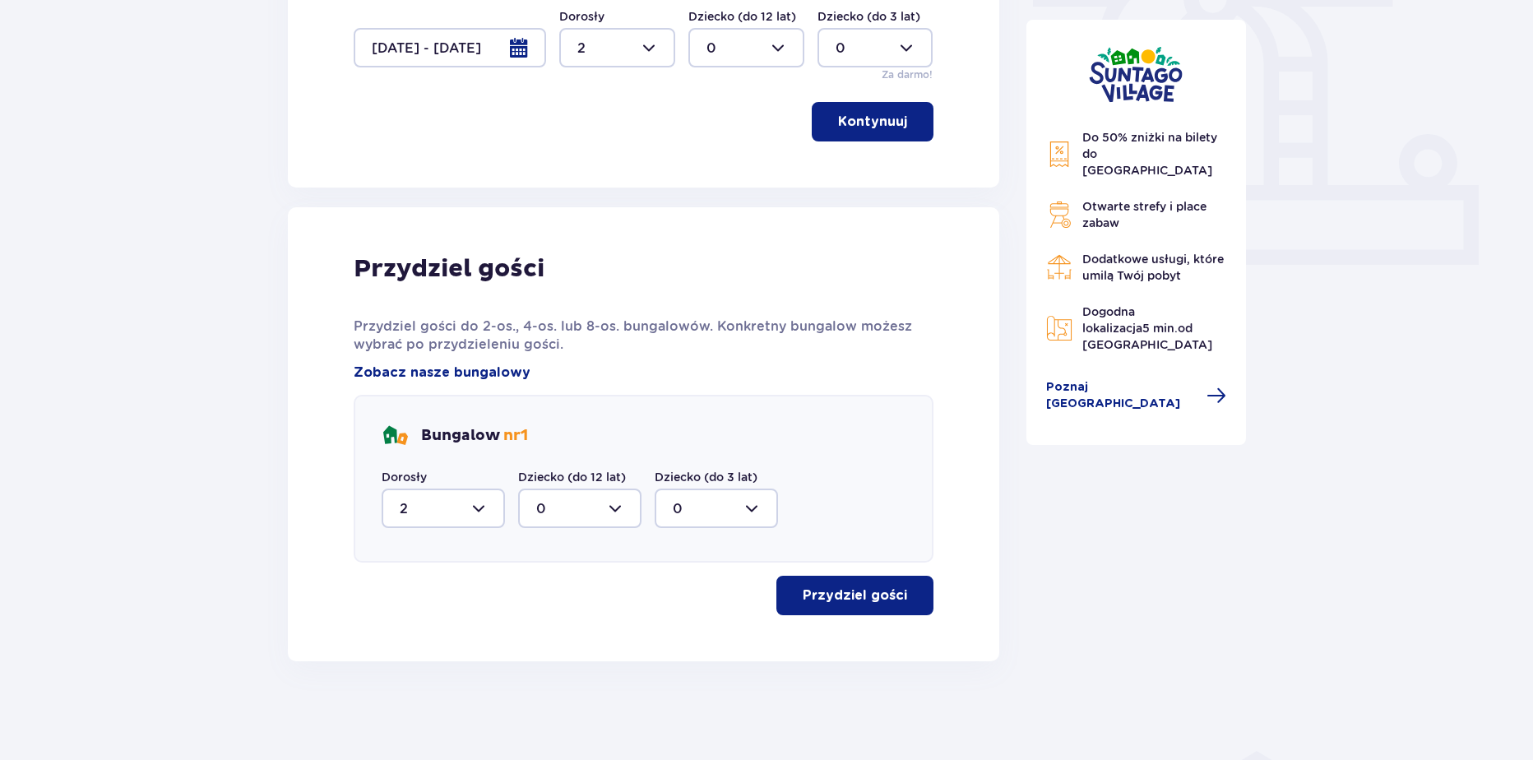
scroll to position [585, 0]
click at [888, 605] on button "Przydziel gości" at bounding box center [854, 595] width 157 height 39
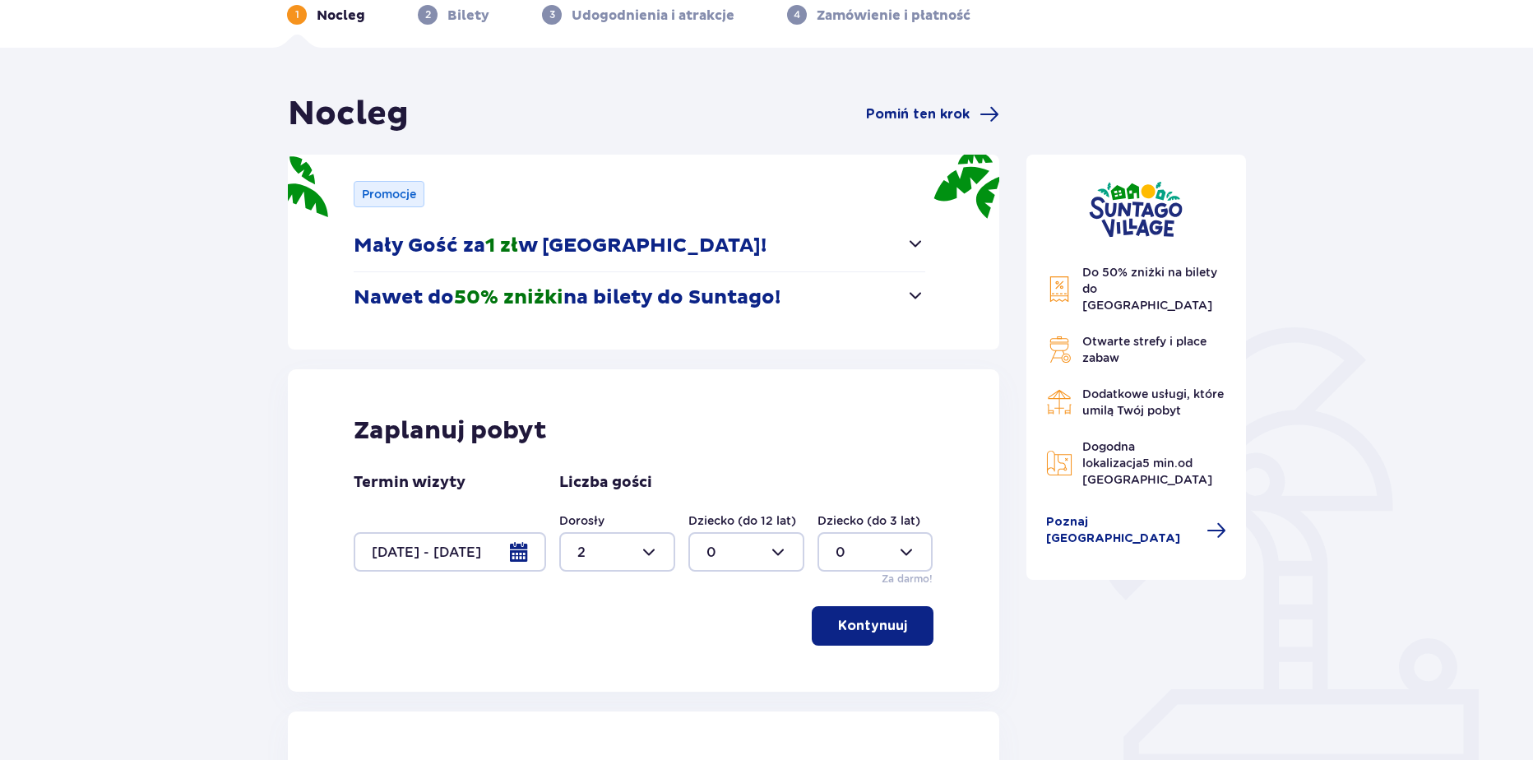
scroll to position [81, 0]
click at [495, 558] on div at bounding box center [450, 550] width 192 height 39
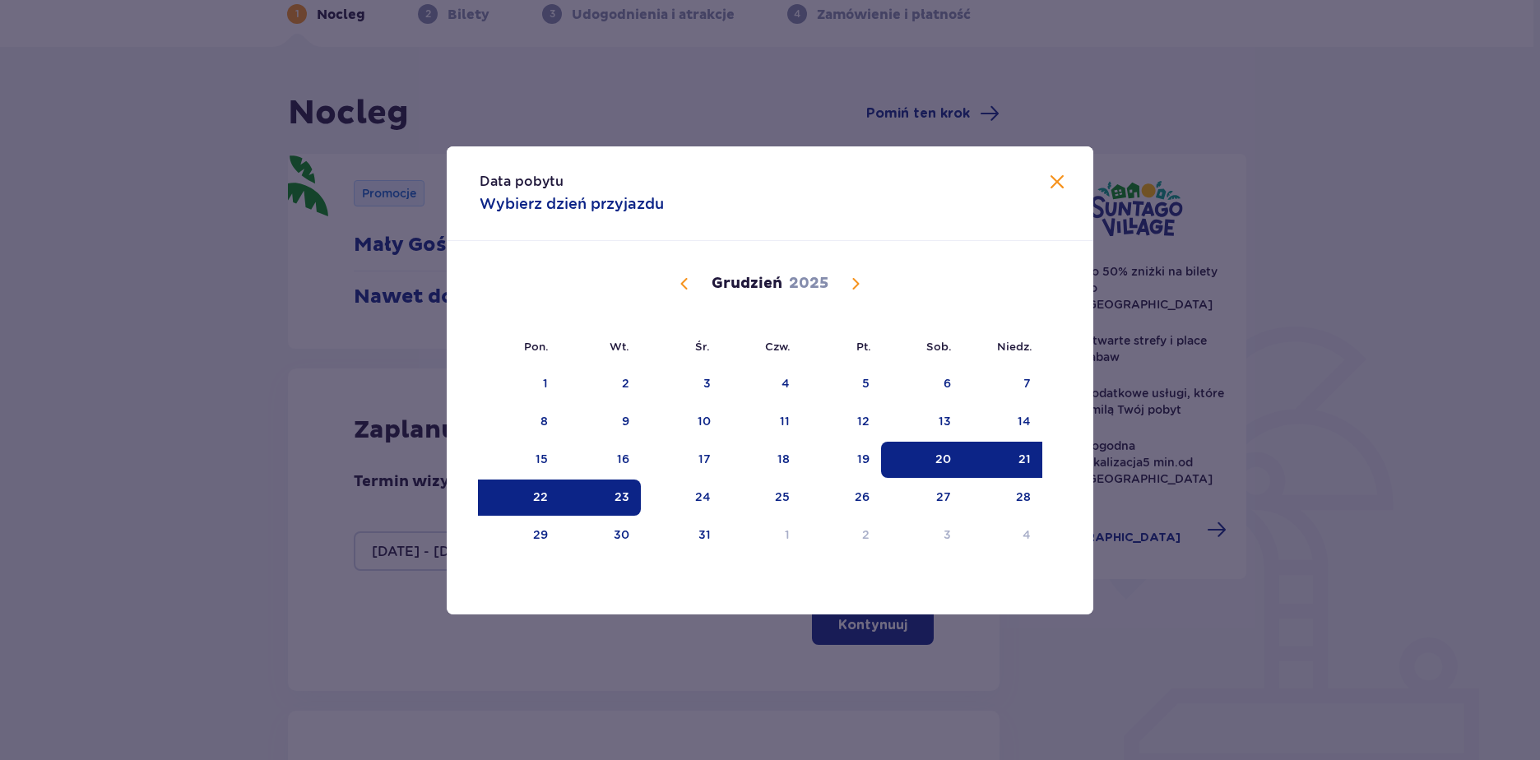
click at [696, 289] on div "Grudzień 2025" at bounding box center [770, 284] width 544 height 20
click at [672, 282] on div "Grudzień 2025" at bounding box center [770, 284] width 544 height 20
click at [686, 280] on span "Poprzedni miesiąc" at bounding box center [684, 284] width 20 height 20
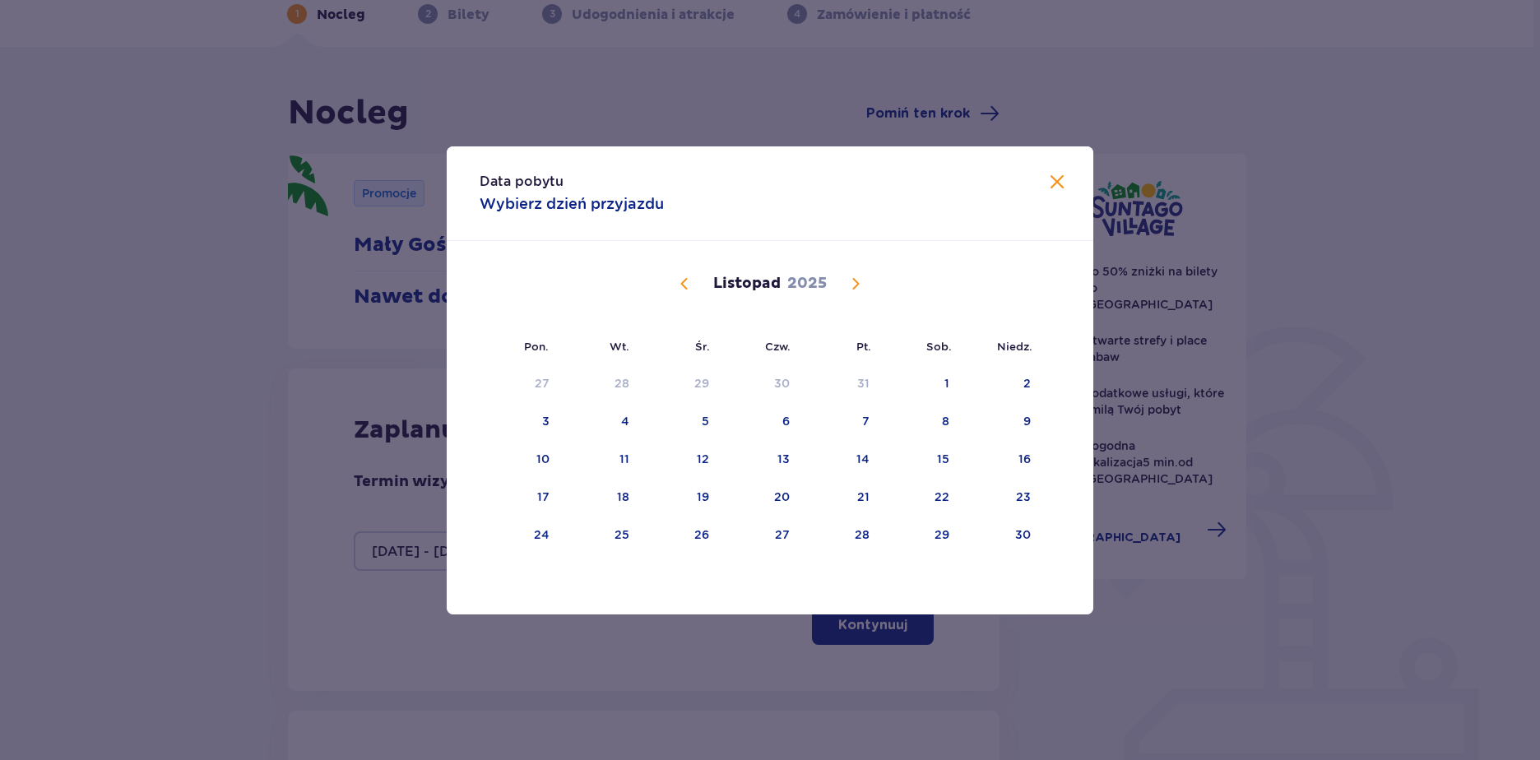
click at [686, 280] on span "Poprzedni miesiąc" at bounding box center [684, 284] width 20 height 20
click at [861, 430] on div "10" at bounding box center [842, 422] width 81 height 36
click at [936, 431] on div "11" at bounding box center [923, 422] width 80 height 36
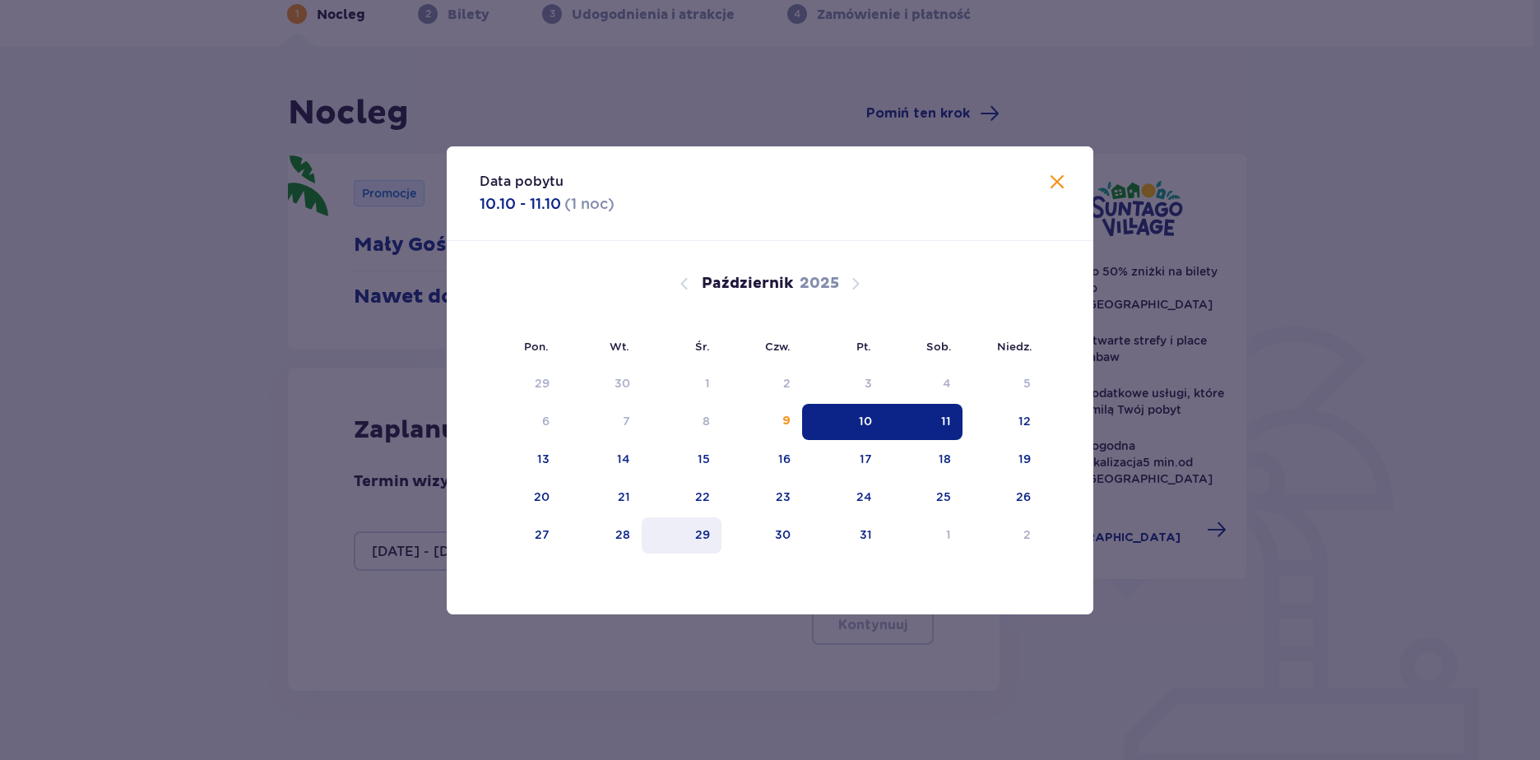
type input "10.10.25 - 11.10.25"
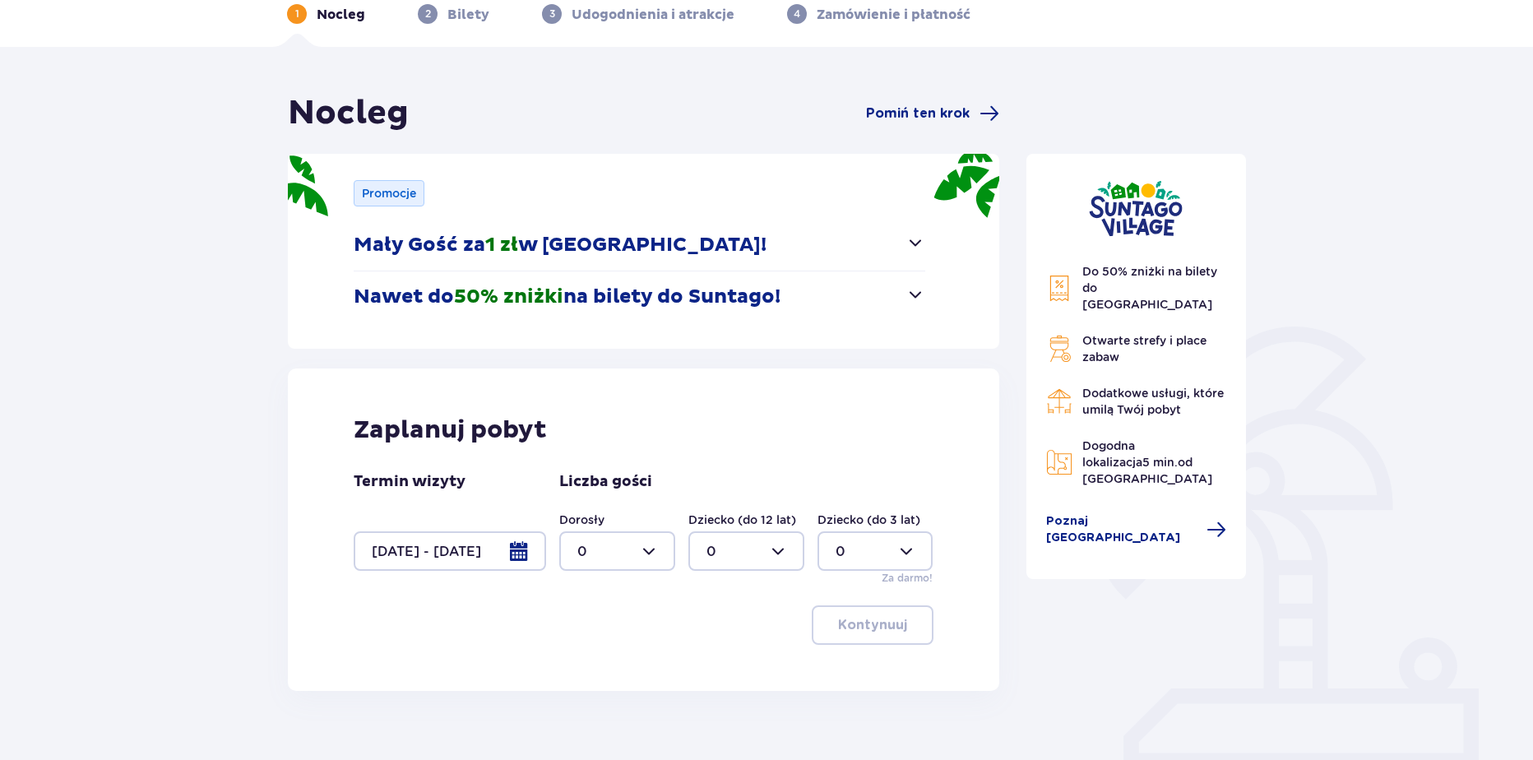
click at [616, 555] on div at bounding box center [617, 550] width 116 height 39
click at [577, 665] on span "2" at bounding box center [617, 670] width 113 height 35
type input "2"
click at [729, 554] on div at bounding box center [746, 550] width 116 height 39
drag, startPoint x: 713, startPoint y: 633, endPoint x: 816, endPoint y: 573, distance: 119.1
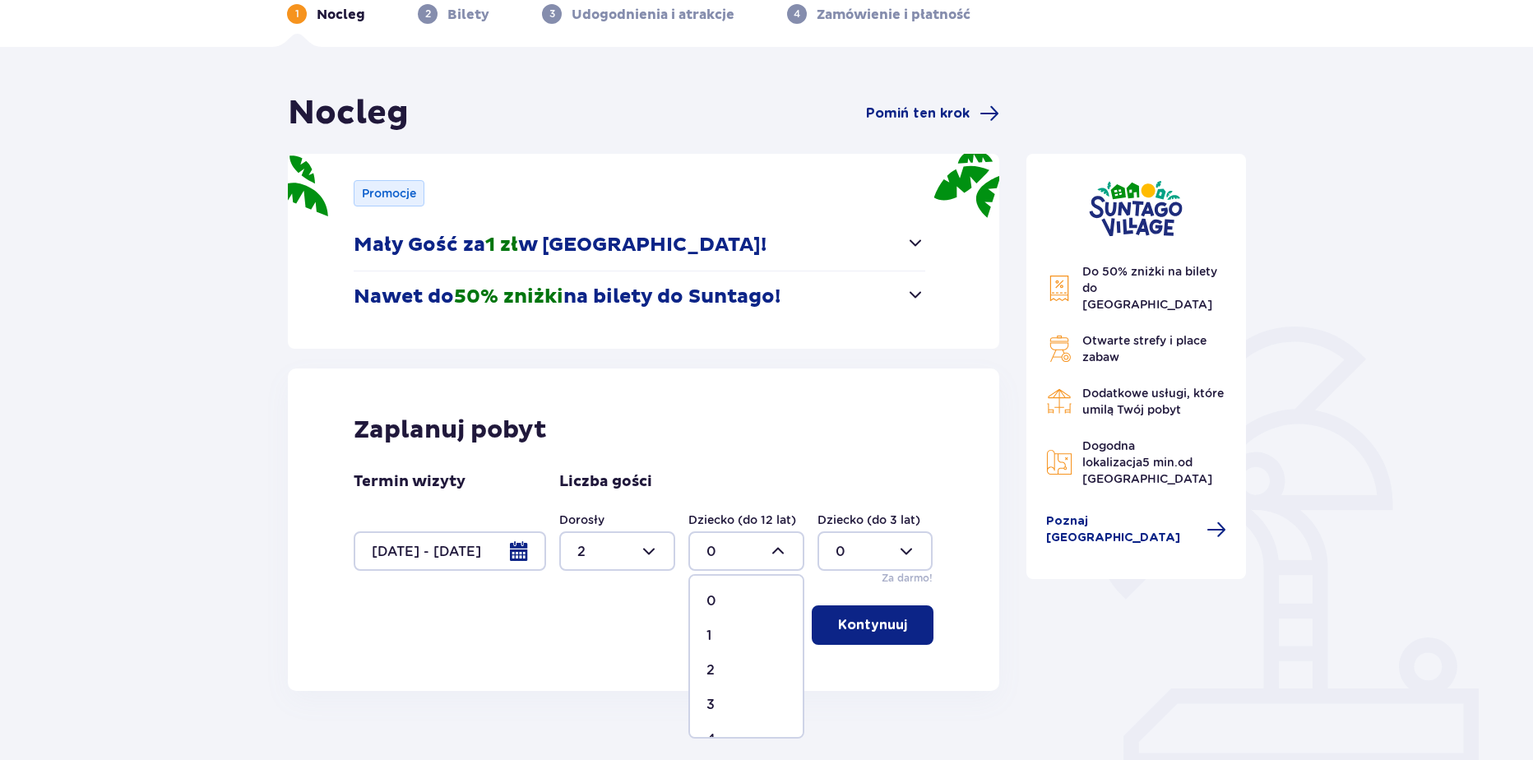
click at [713, 632] on div "1" at bounding box center [747, 636] width 80 height 18
type input "1"
click at [850, 561] on div at bounding box center [876, 550] width 116 height 39
click at [865, 632] on div "1" at bounding box center [876, 636] width 80 height 18
type input "1"
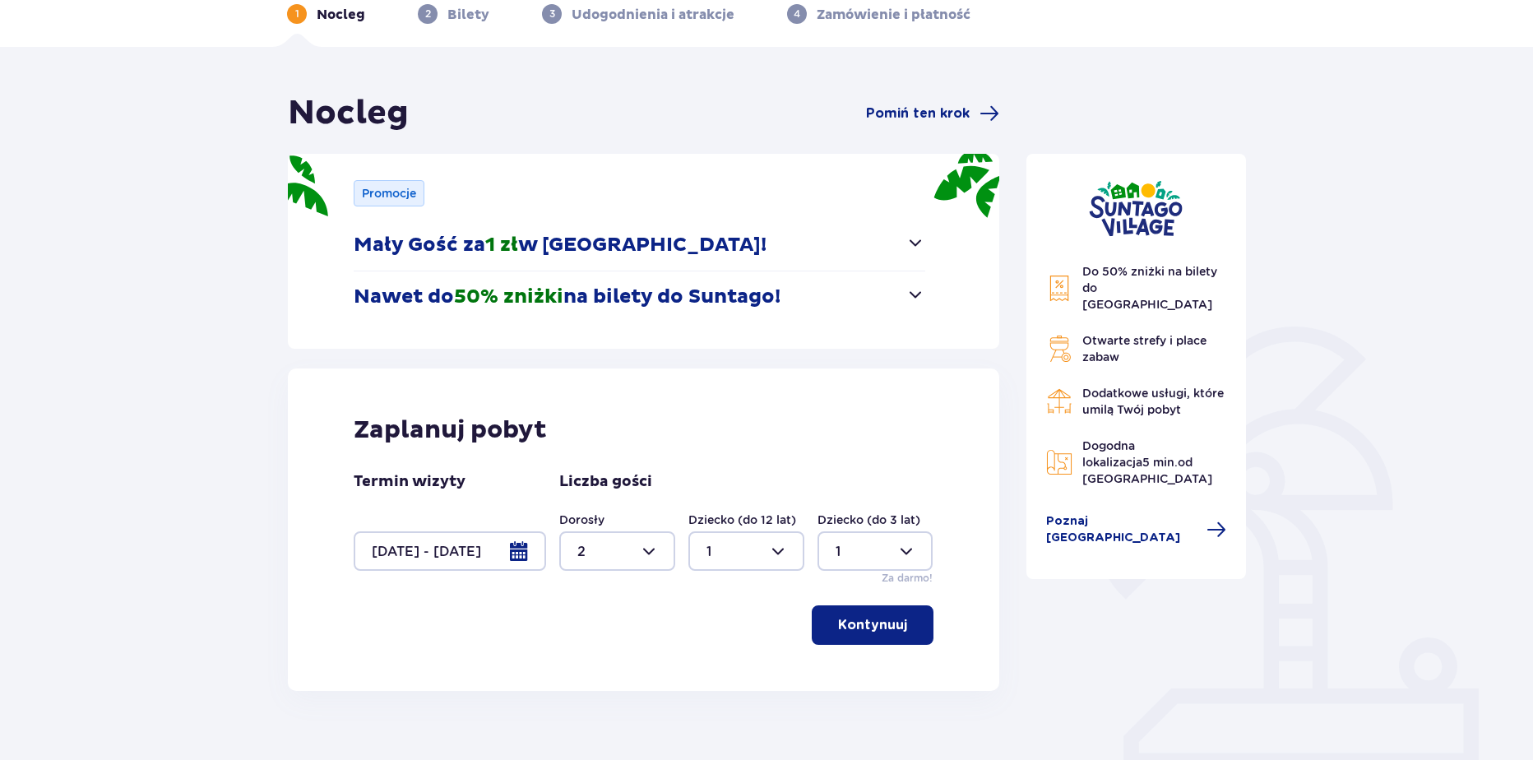
click at [846, 620] on p "Kontynuuj" at bounding box center [872, 625] width 69 height 18
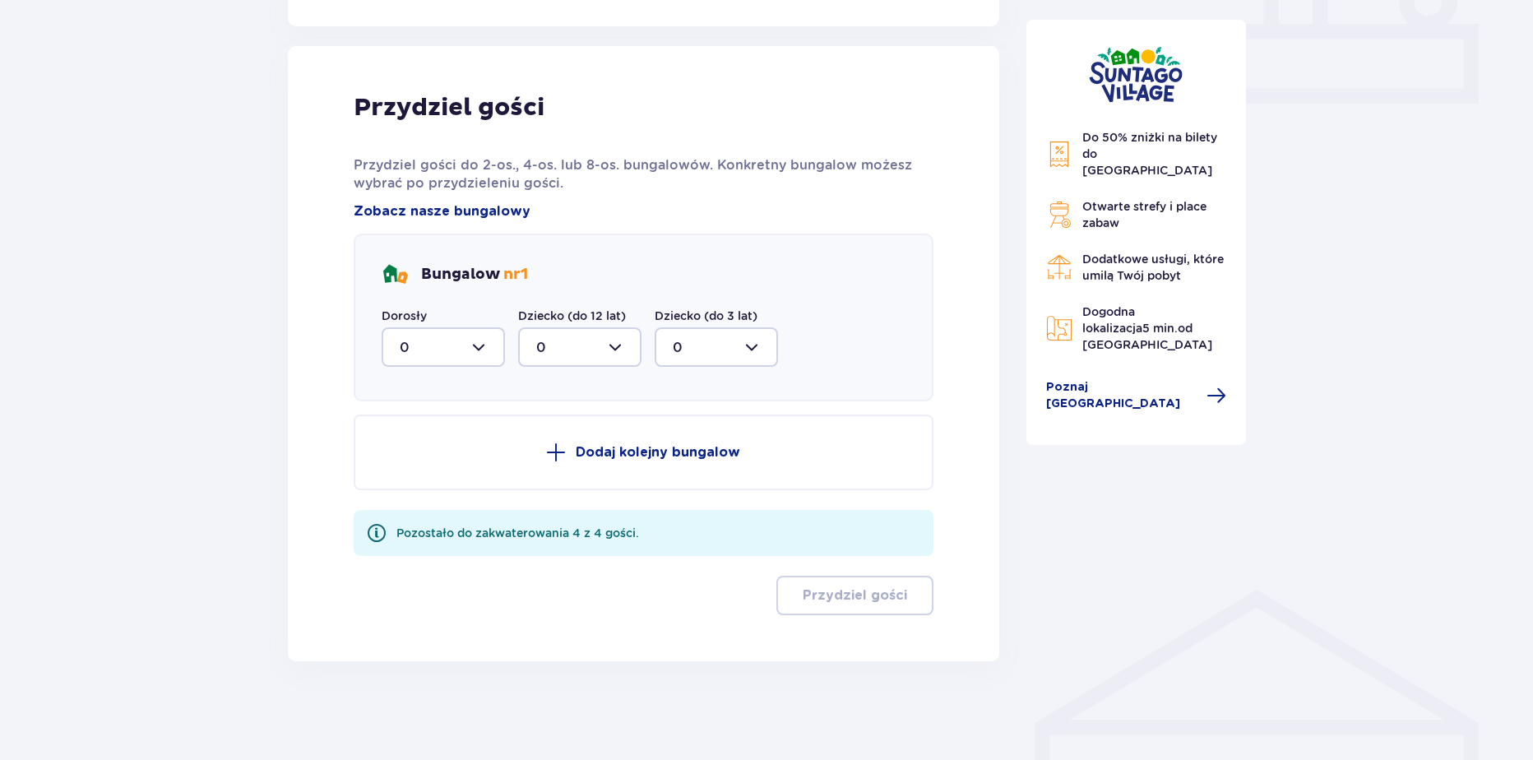
click at [447, 347] on div at bounding box center [443, 346] width 123 height 39
click at [418, 459] on div "2" at bounding box center [443, 466] width 87 height 18
type input "2"
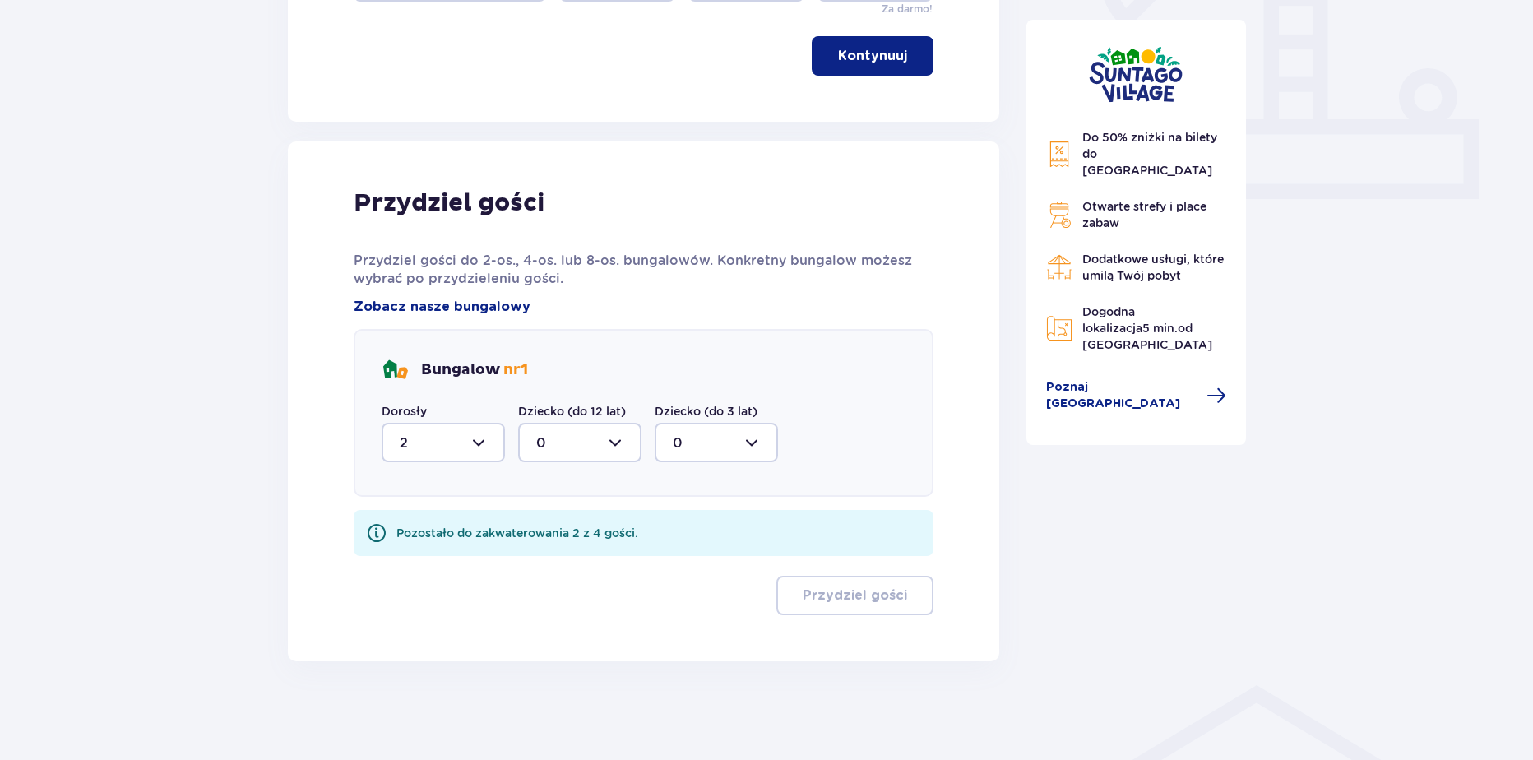
scroll to position [651, 0]
click at [559, 440] on div at bounding box center [579, 442] width 123 height 39
click at [559, 544] on span "0 1" at bounding box center [579, 510] width 123 height 89
click at [567, 531] on div "1" at bounding box center [579, 527] width 87 height 18
type input "1"
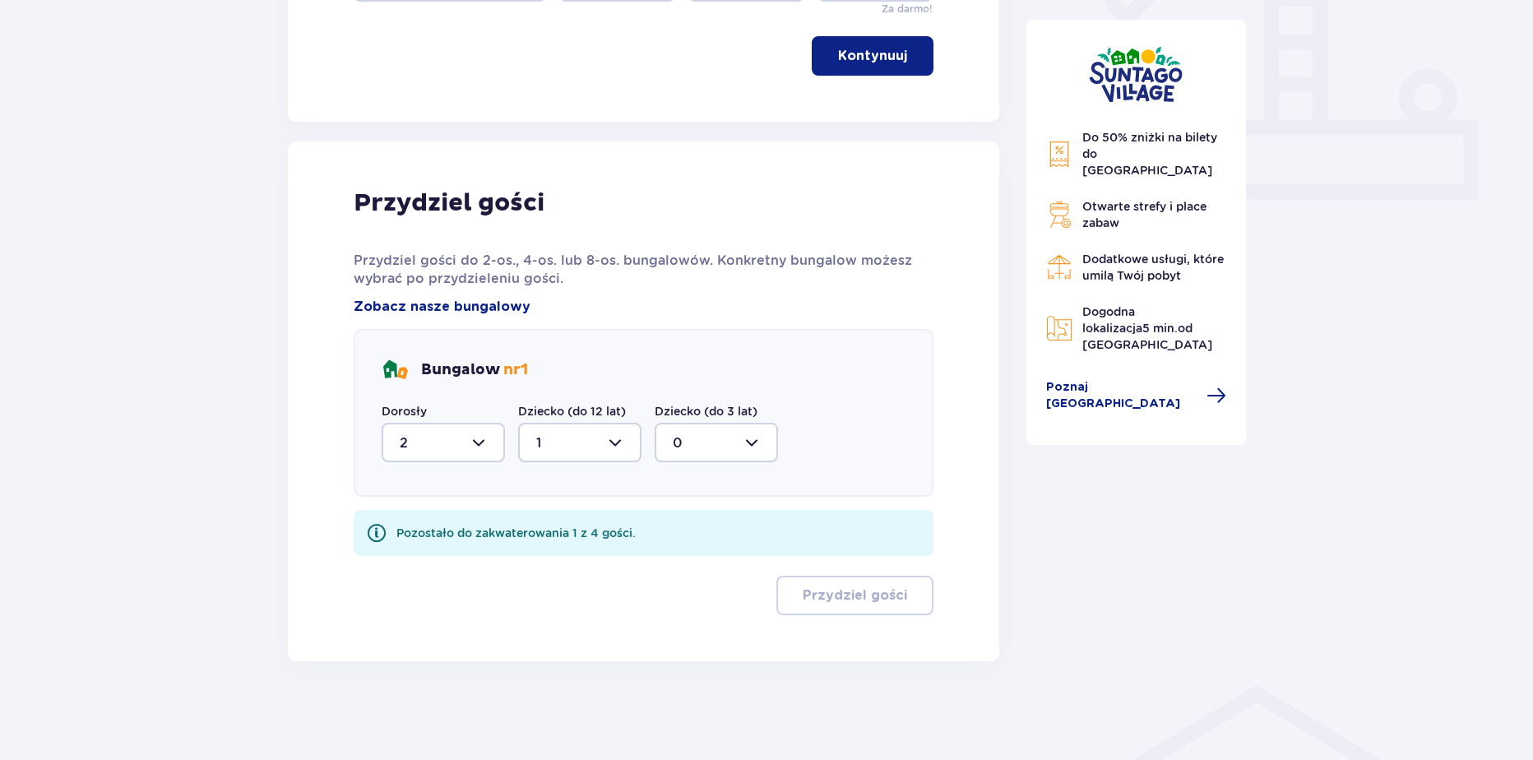
click at [699, 452] on div at bounding box center [716, 442] width 123 height 39
click at [681, 537] on span "1" at bounding box center [716, 527] width 120 height 35
type input "1"
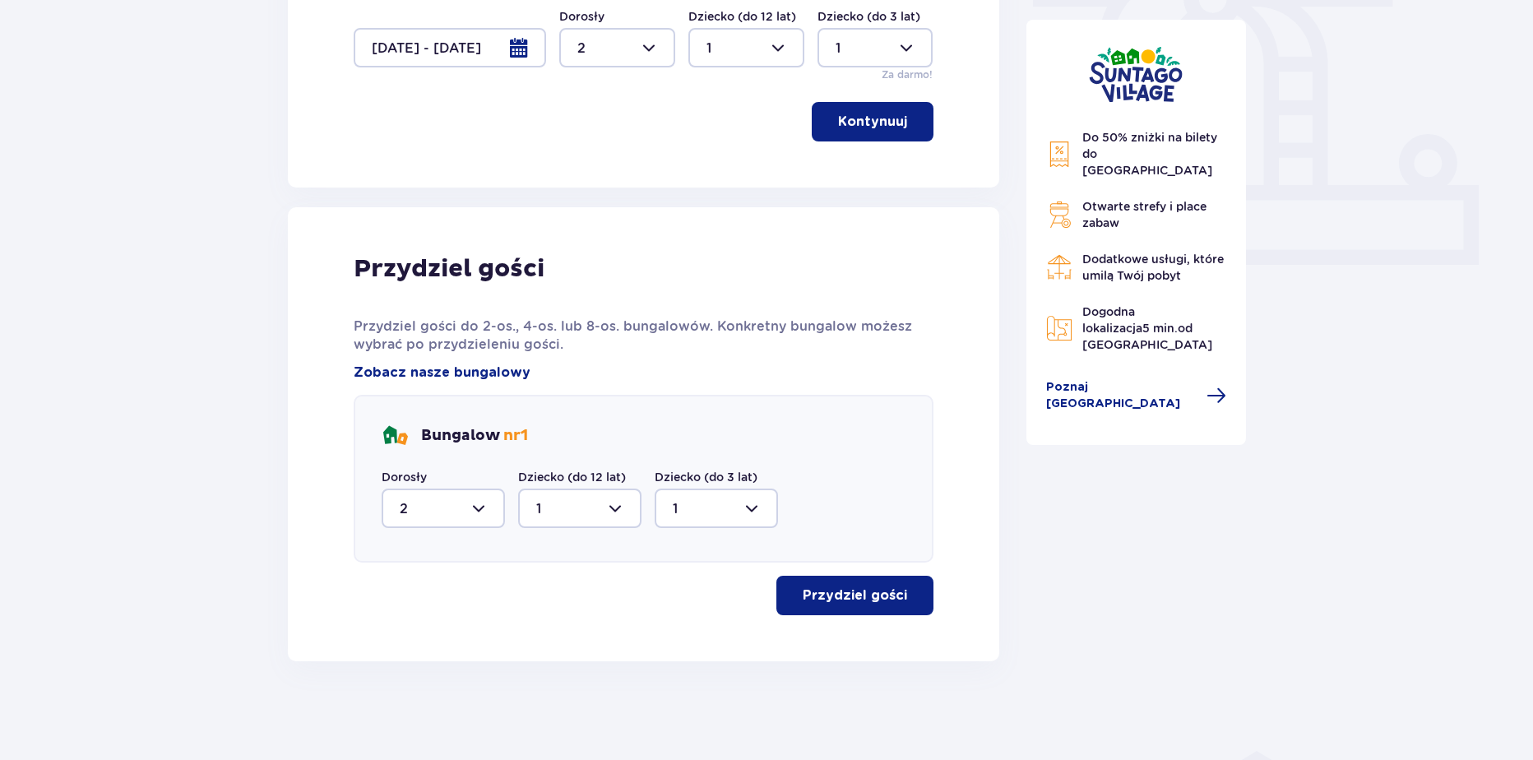
scroll to position [585, 0]
click at [827, 576] on div "Przydziel gości Przydziel gości do 2-os., 4-os. lub 8-os. bungalowów. Konkretny…" at bounding box center [644, 434] width 580 height 362
click at [829, 589] on p "Przydziel gości" at bounding box center [855, 595] width 104 height 18
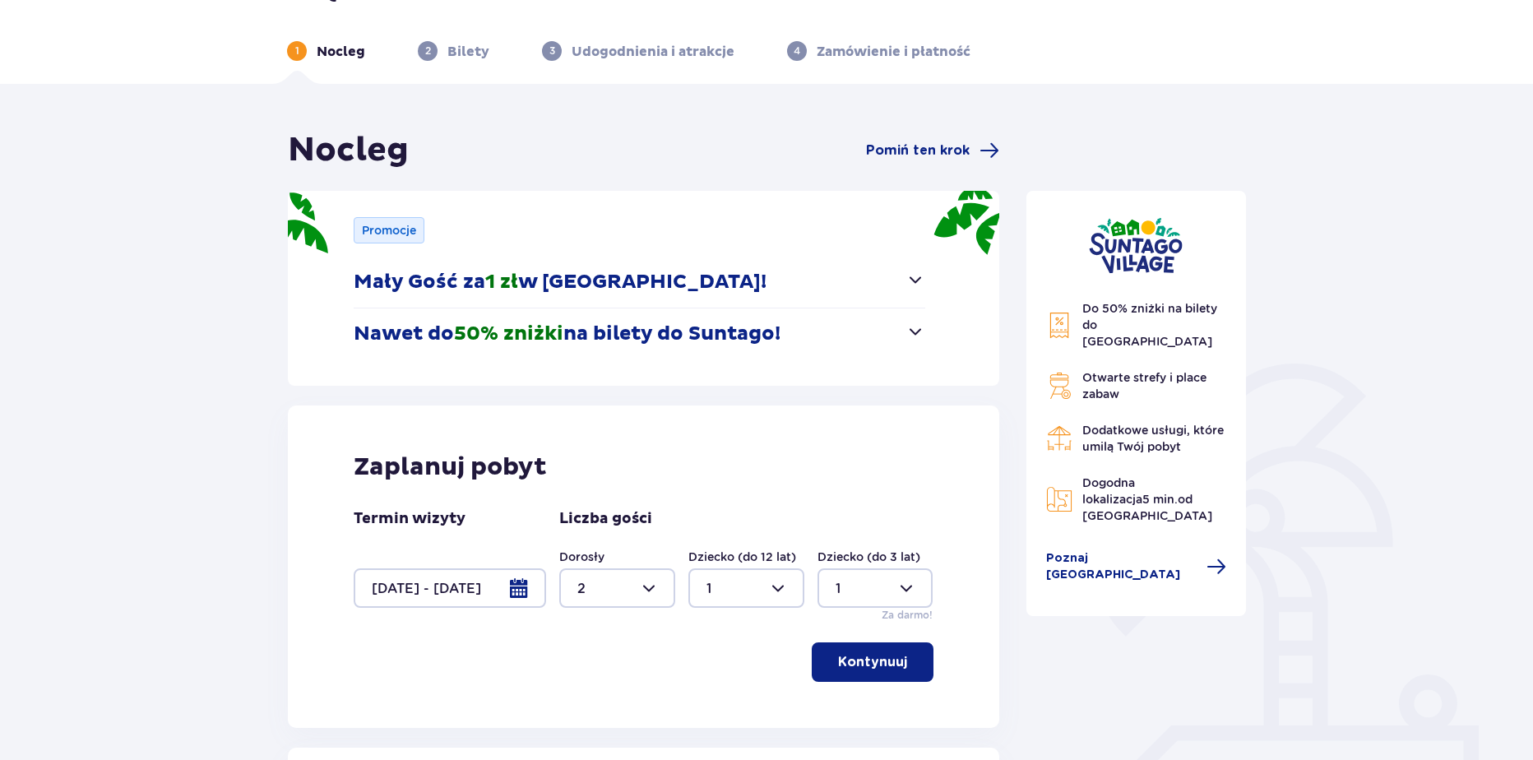
scroll to position [0, 0]
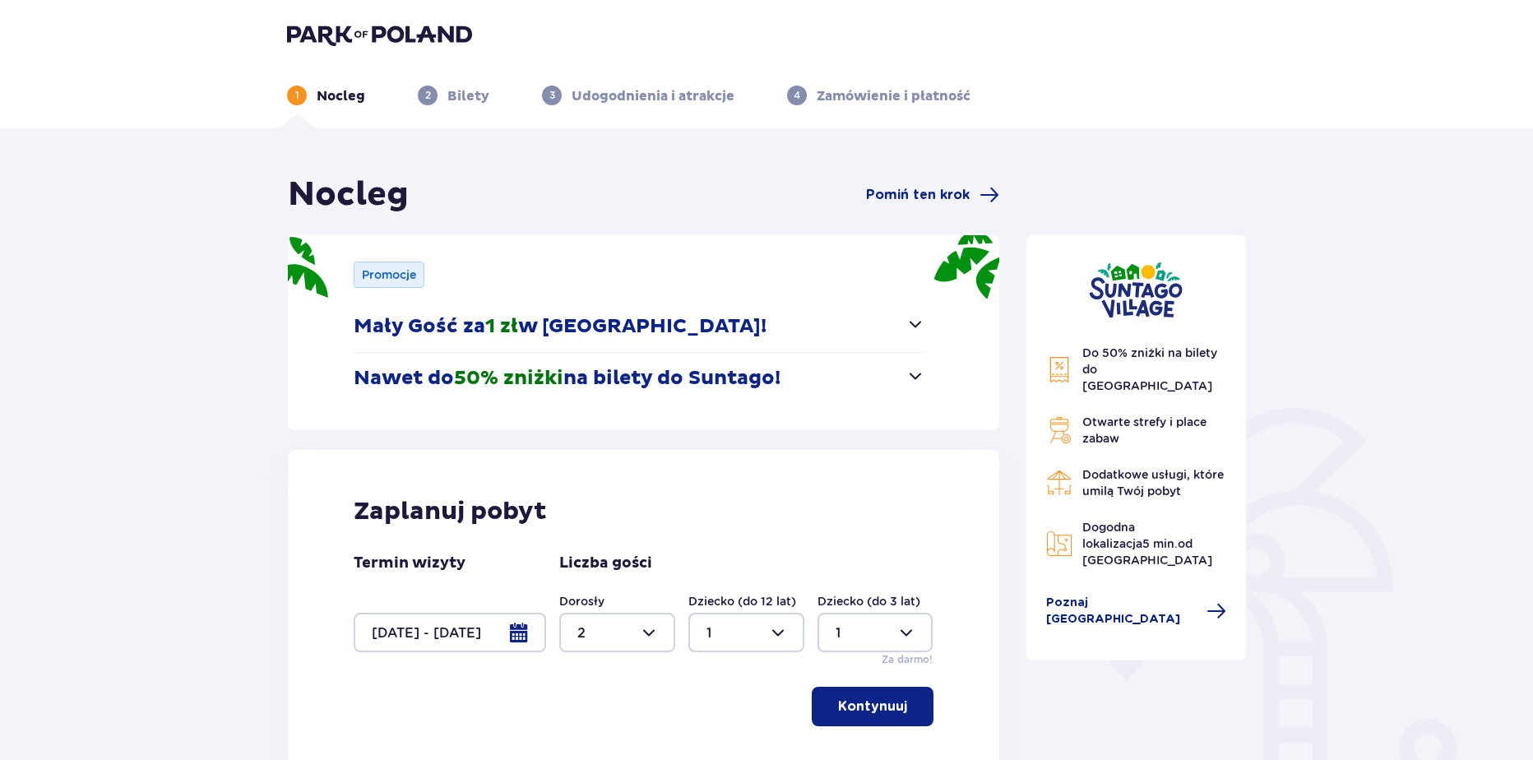
click at [360, 45] on img at bounding box center [379, 34] width 185 height 23
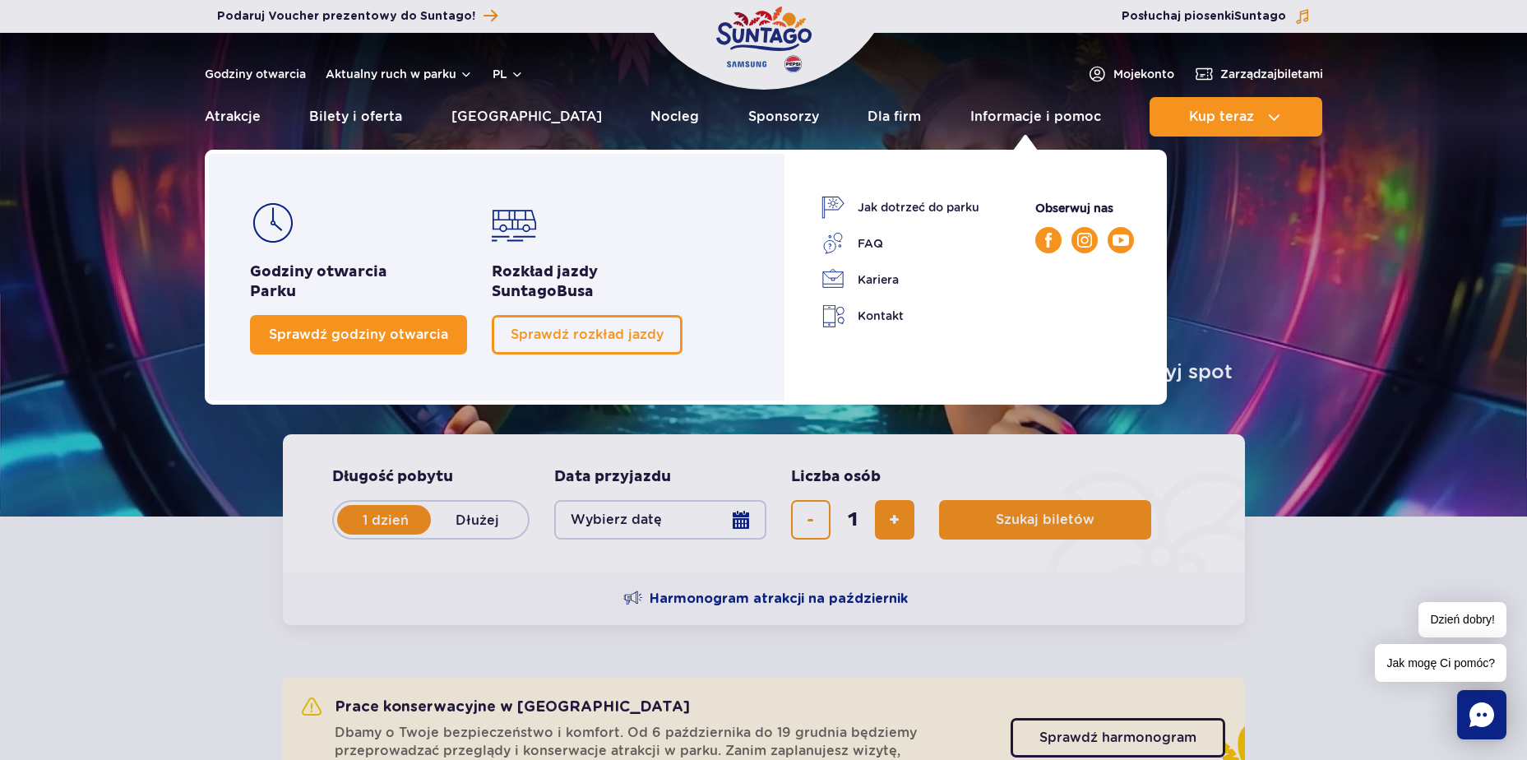
click at [396, 344] on link "Sprawdź godziny otwarcia" at bounding box center [358, 334] width 217 height 39
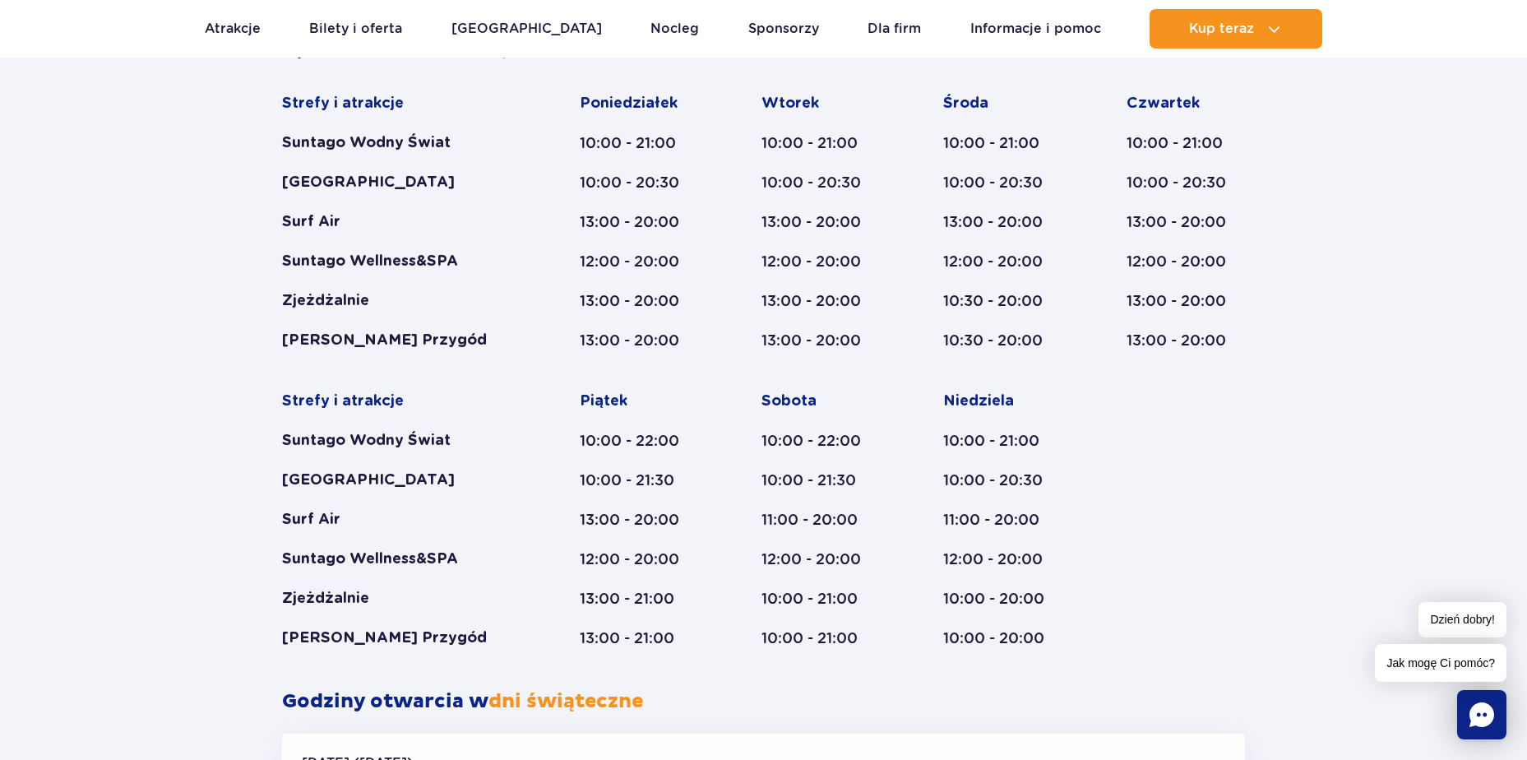
scroll to position [1010, 0]
